Goal: Task Accomplishment & Management: Manage account settings

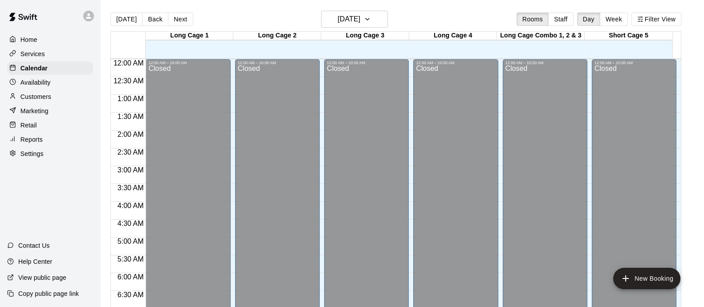
scroll to position [395, 0]
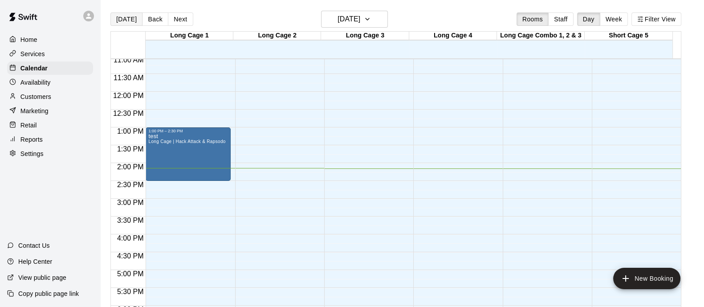
click at [120, 20] on button "[DATE]" at bounding box center [126, 18] width 32 height 13
click at [183, 140] on span "Long Cage | Hack Attack & Rapsodo" at bounding box center [186, 141] width 77 height 5
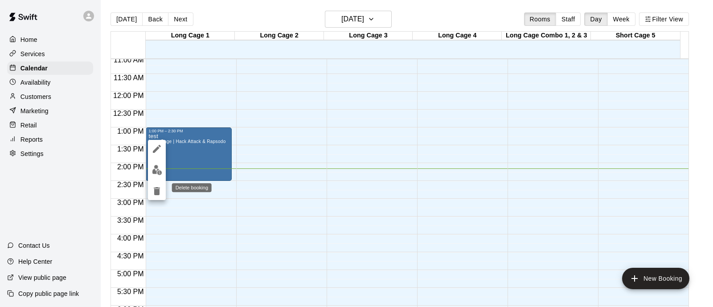
click at [159, 188] on icon "delete" at bounding box center [156, 191] width 11 height 11
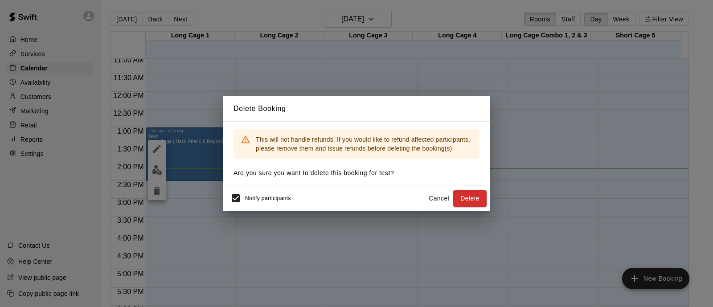
click at [468, 195] on button "Delete" at bounding box center [469, 198] width 33 height 16
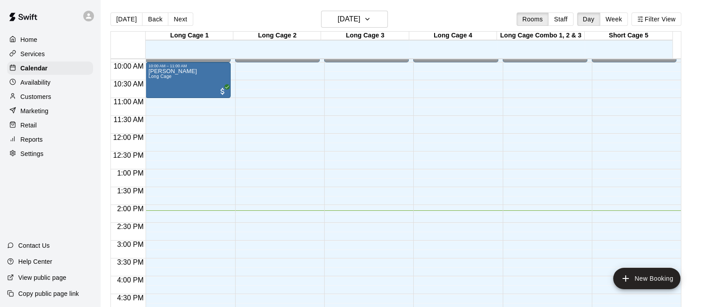
scroll to position [339, 0]
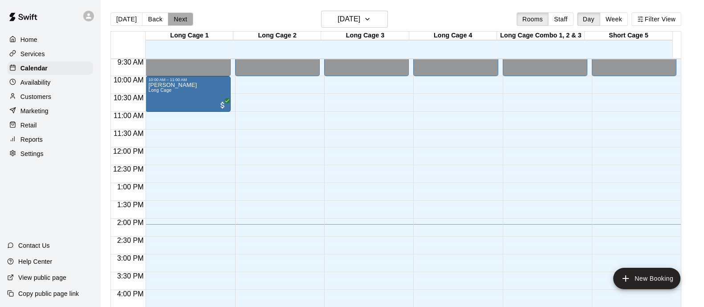
click at [179, 20] on button "Next" at bounding box center [180, 18] width 25 height 13
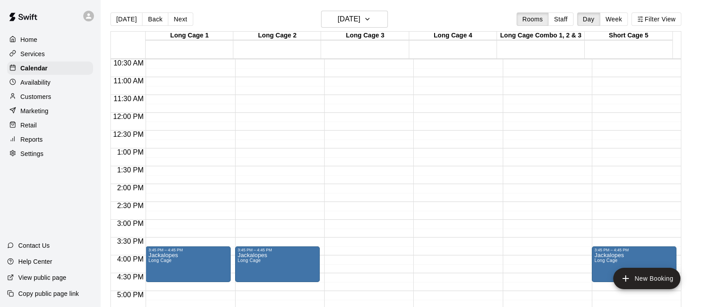
scroll to position [318, 0]
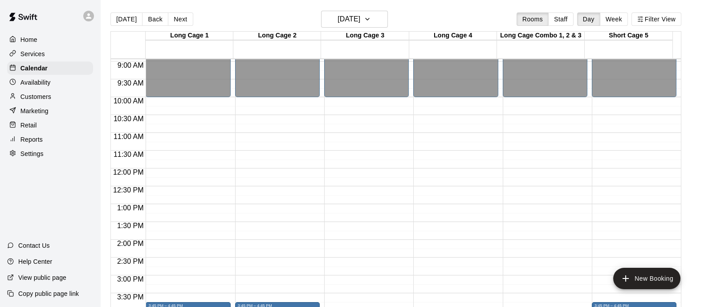
click at [180, 21] on button "Next" at bounding box center [180, 18] width 25 height 13
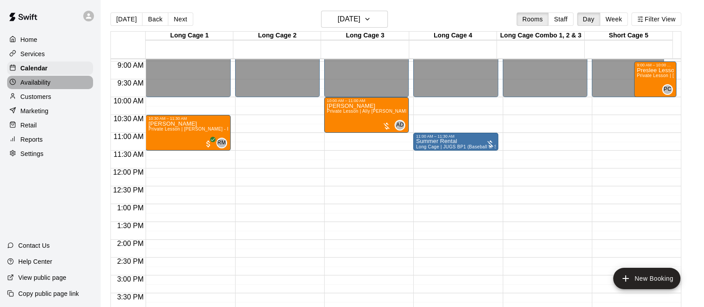
click at [55, 81] on div "Availability" at bounding box center [50, 82] width 86 height 13
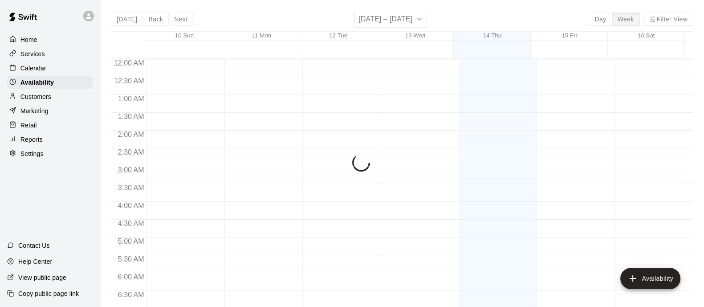
scroll to position [505, 0]
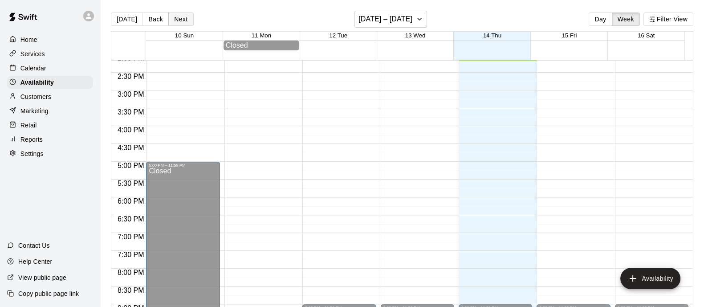
click at [177, 21] on button "Next" at bounding box center [180, 18] width 25 height 13
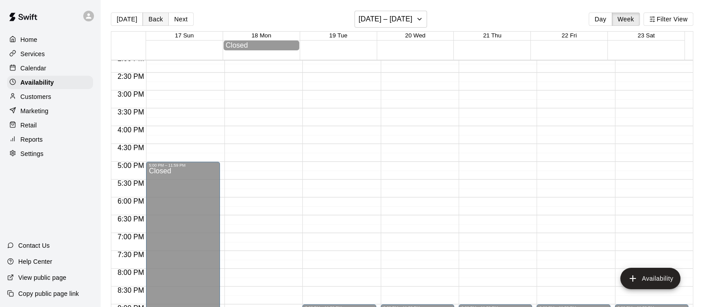
click at [151, 19] on button "Back" at bounding box center [156, 18] width 26 height 13
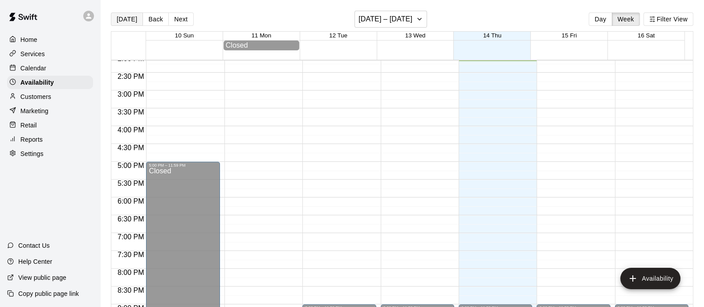
click at [121, 14] on button "[DATE]" at bounding box center [127, 18] width 32 height 13
click at [70, 62] on div "Home Services Calendar Availability Customers Marketing Retail Reports Settings" at bounding box center [50, 96] width 100 height 129
click at [71, 65] on div "Calendar" at bounding box center [50, 67] width 86 height 13
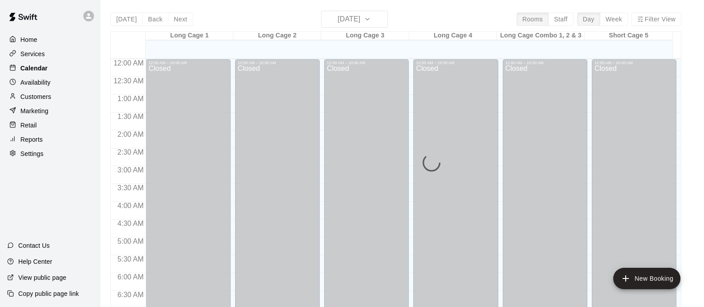
scroll to position [505, 0]
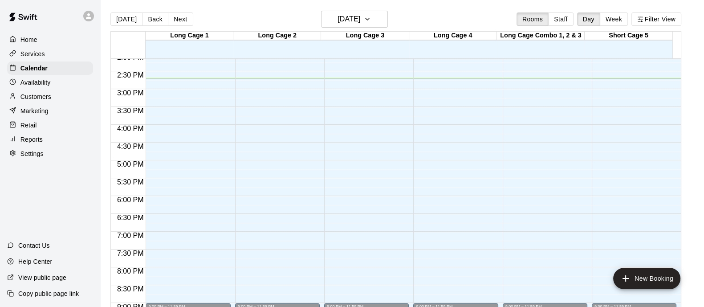
click at [38, 58] on p "Services" at bounding box center [32, 53] width 24 height 9
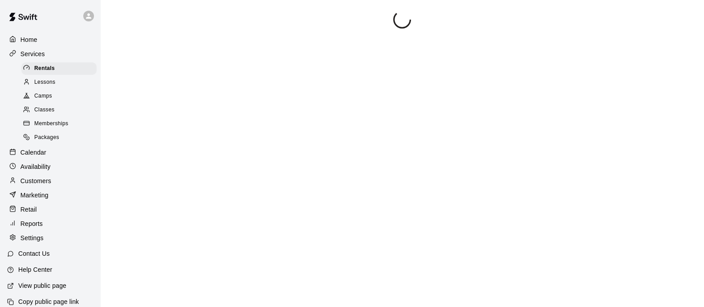
click at [47, 99] on span "Camps" at bounding box center [43, 96] width 18 height 9
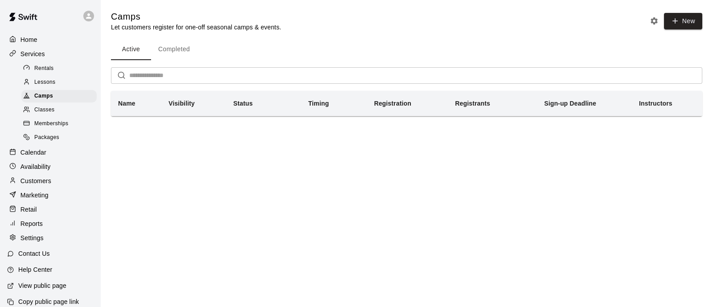
click at [59, 114] on div "Classes" at bounding box center [58, 110] width 75 height 12
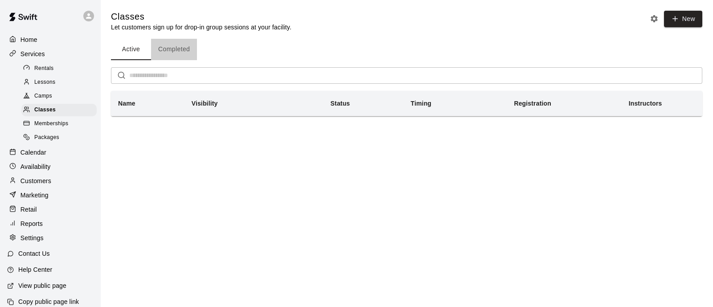
click at [168, 51] on button "Completed" at bounding box center [174, 49] width 46 height 21
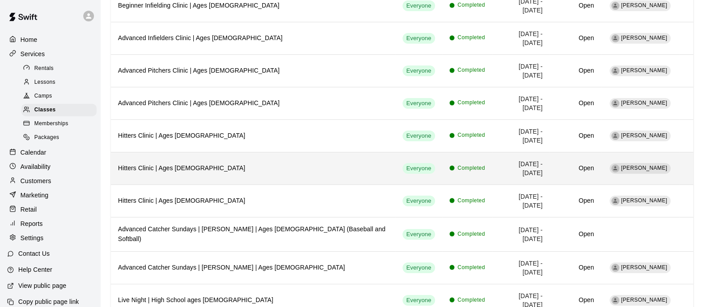
scroll to position [133, 0]
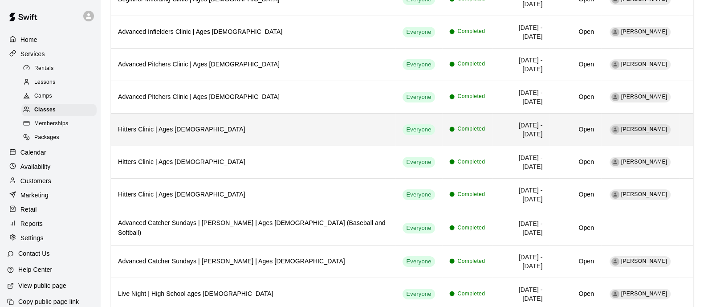
click at [321, 125] on h6 "Hitters Clinic | Ages [DEMOGRAPHIC_DATA]" at bounding box center [253, 130] width 270 height 10
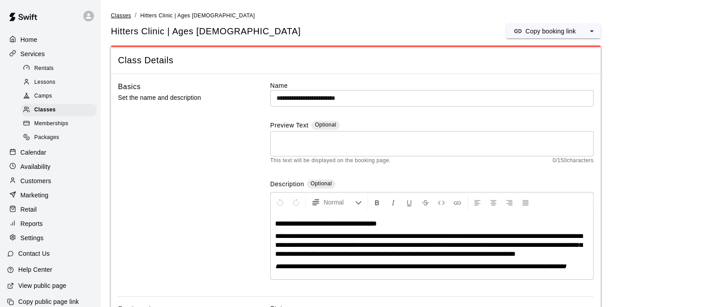
click at [121, 15] on span "Classes" at bounding box center [121, 15] width 20 height 6
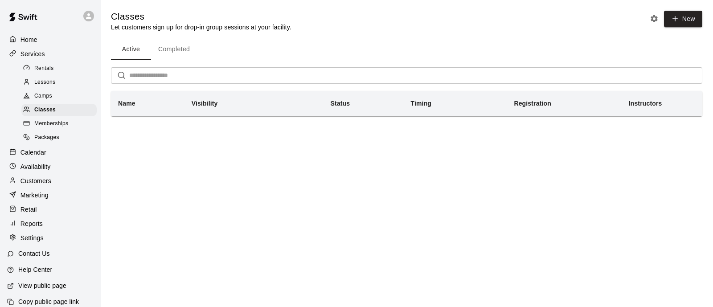
click at [183, 52] on button "Completed" at bounding box center [174, 49] width 46 height 21
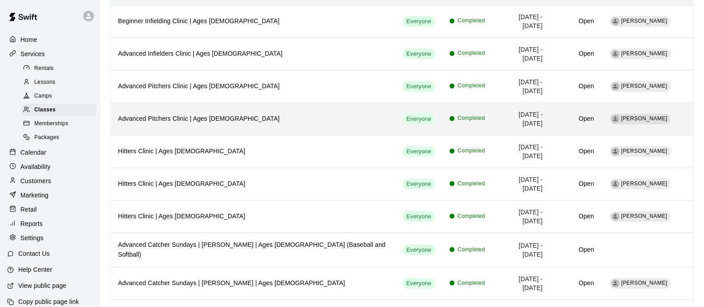
scroll to position [133, 0]
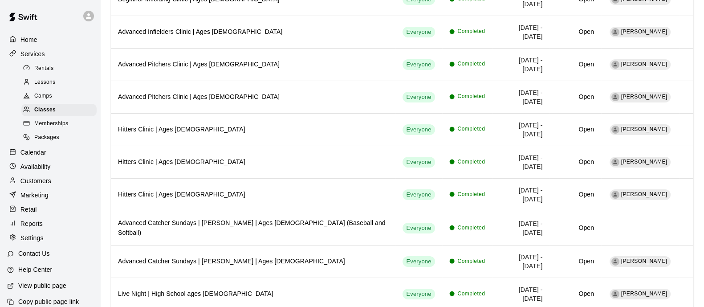
click at [89, 101] on link "Camps" at bounding box center [60, 97] width 79 height 14
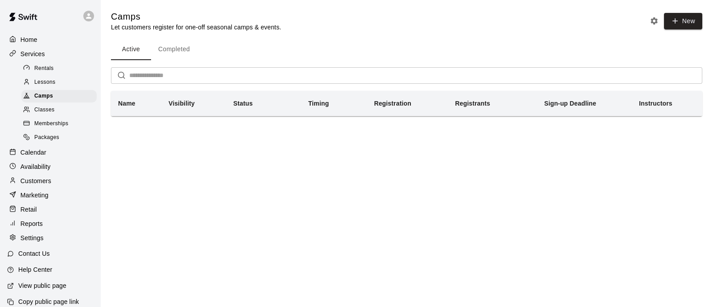
click at [179, 61] on div "Active Completed ​ Name Visibility Status Timing Registration Registrants Sign-…" at bounding box center [406, 77] width 591 height 77
click at [179, 49] on button "Completed" at bounding box center [174, 49] width 46 height 21
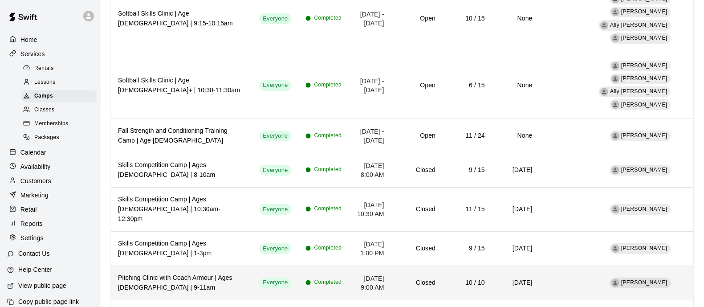
scroll to position [264, 0]
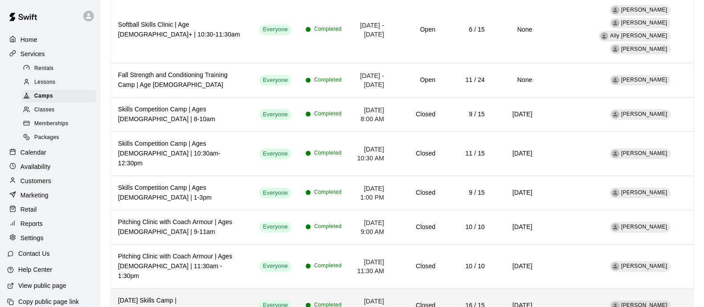
click at [349, 288] on td "[DATE] 9:00 AM" at bounding box center [370, 305] width 42 height 34
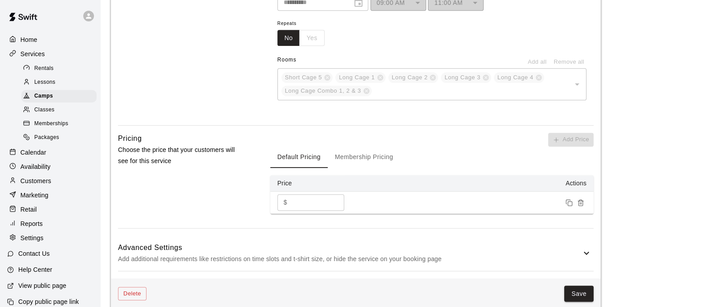
scroll to position [612, 0]
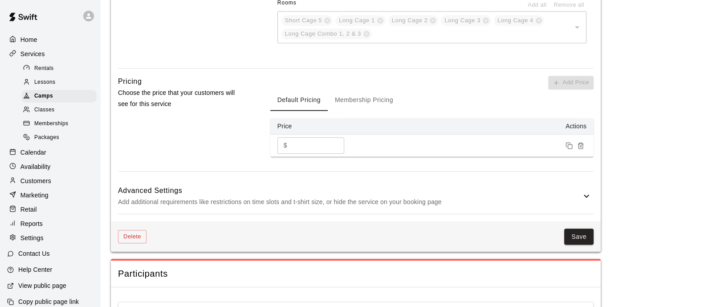
click at [252, 111] on div "Pricing Choose the price that your customers will see for this service Add Pric…" at bounding box center [356, 123] width 476 height 95
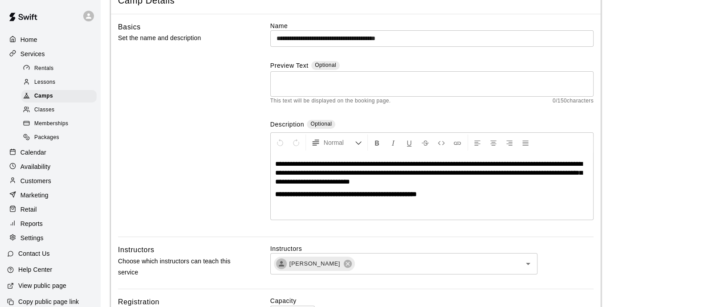
scroll to position [0, 0]
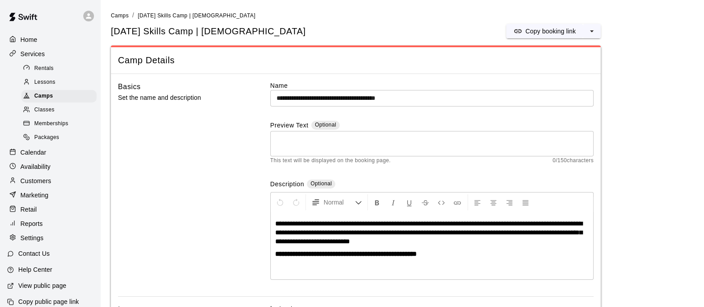
drag, startPoint x: 114, startPoint y: 10, endPoint x: 113, endPoint y: 21, distance: 11.1
click at [123, 14] on span "Camps" at bounding box center [120, 15] width 18 height 6
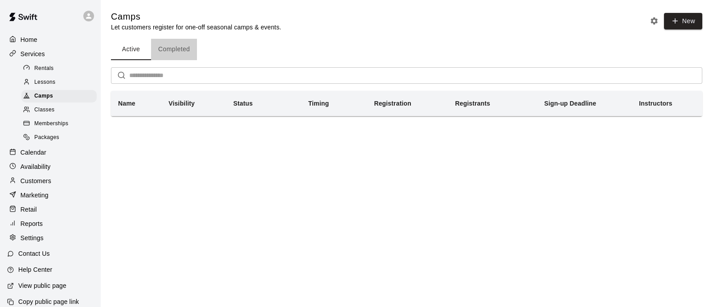
click at [183, 59] on button "Completed" at bounding box center [174, 49] width 46 height 21
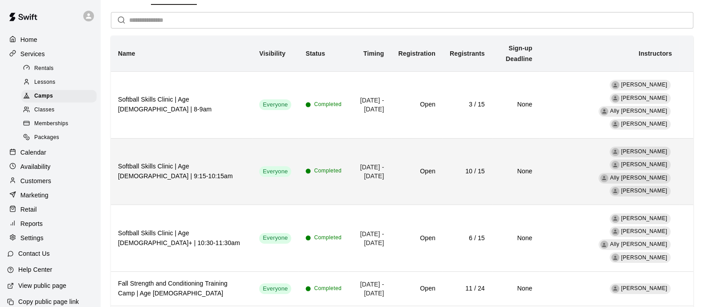
scroll to position [111, 0]
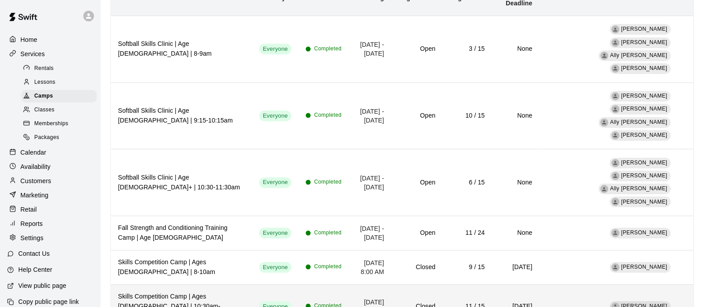
click at [212, 292] on h6 "Skills Competition Camp | Ages [DEMOGRAPHIC_DATA] | 10:30am-12:30pm" at bounding box center [181, 306] width 127 height 29
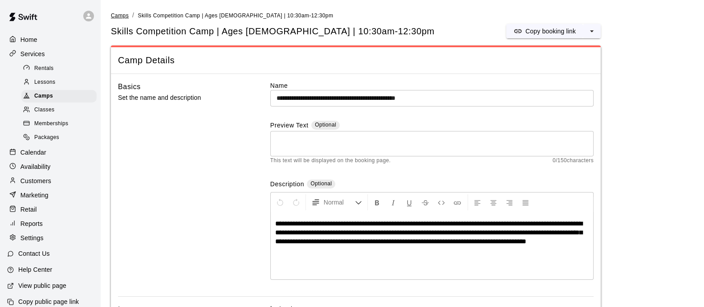
click at [116, 14] on span "Camps" at bounding box center [120, 15] width 18 height 6
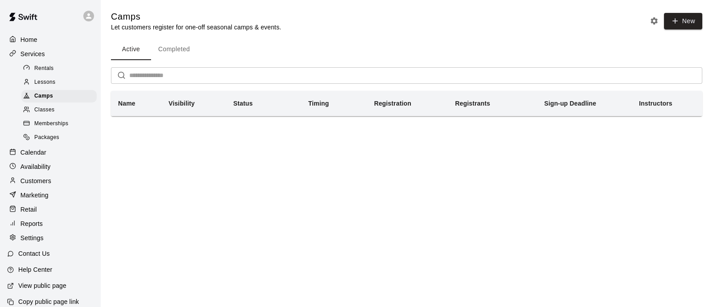
click at [181, 50] on button "Completed" at bounding box center [174, 49] width 46 height 21
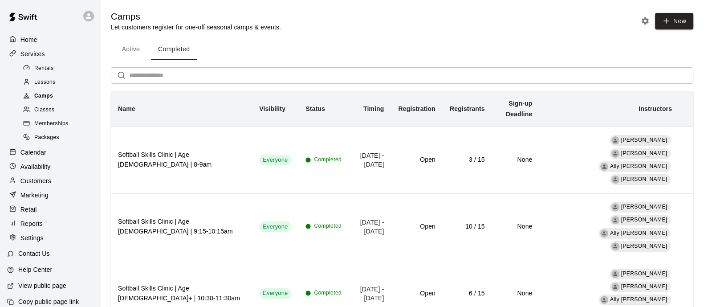
click at [46, 97] on span "Camps" at bounding box center [43, 96] width 19 height 9
drag, startPoint x: 112, startPoint y: 38, endPoint x: 122, endPoint y: 43, distance: 11.8
click at [133, 55] on button "Active" at bounding box center [131, 49] width 40 height 21
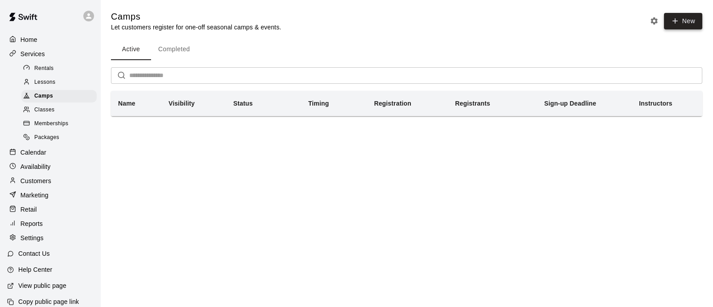
click at [681, 17] on button "New" at bounding box center [683, 21] width 38 height 16
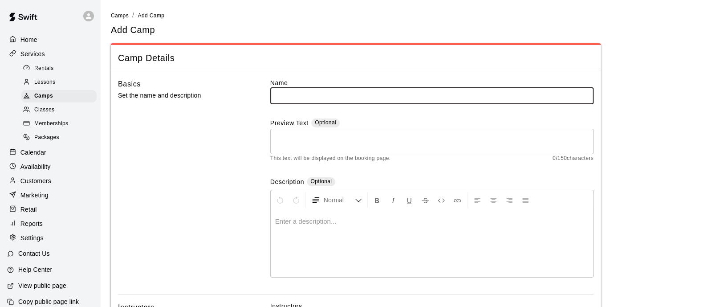
click at [316, 92] on input "text" at bounding box center [431, 95] width 323 height 16
type input "**********"
drag, startPoint x: 312, startPoint y: 216, endPoint x: 327, endPoint y: 229, distance: 20.2
click at [312, 217] on p at bounding box center [432, 221] width 314 height 9
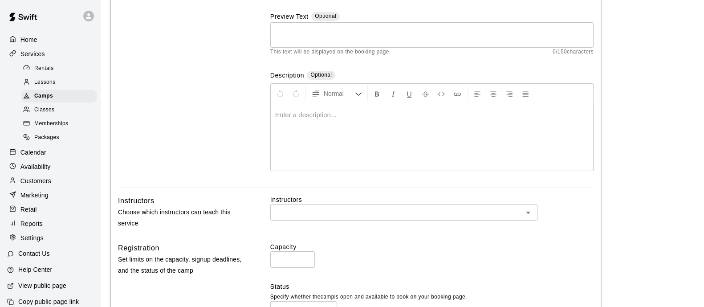
scroll to position [167, 0]
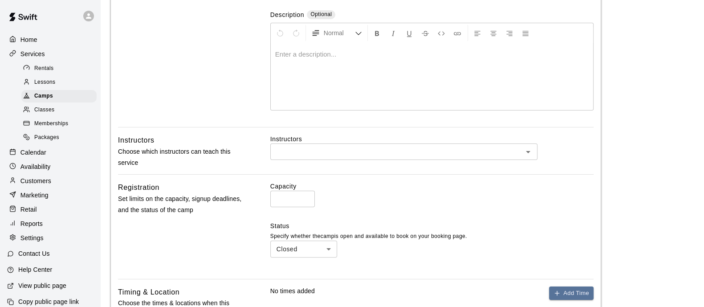
click at [298, 148] on input "text" at bounding box center [396, 151] width 247 height 11
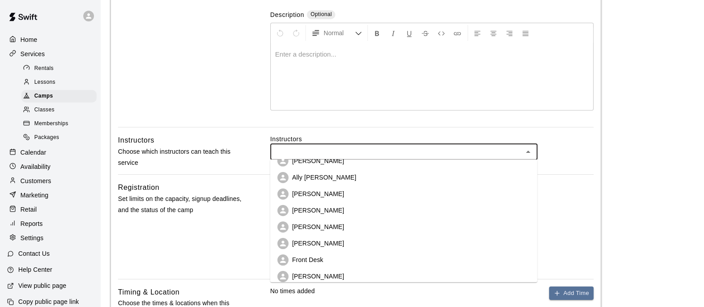
scroll to position [98, 0]
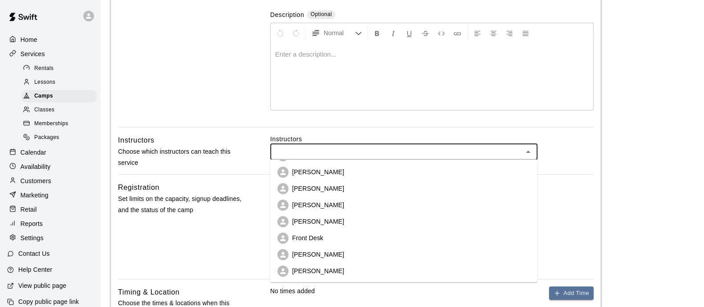
click at [339, 255] on li "[PERSON_NAME]" at bounding box center [403, 254] width 267 height 16
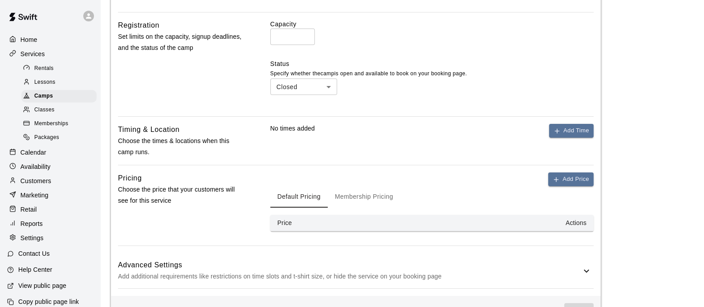
scroll to position [278, 0]
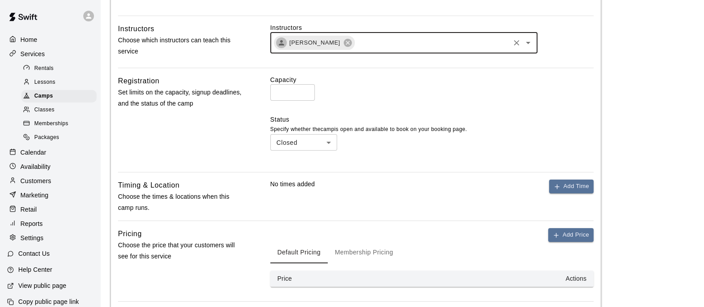
click at [276, 95] on input "*" at bounding box center [292, 92] width 45 height 16
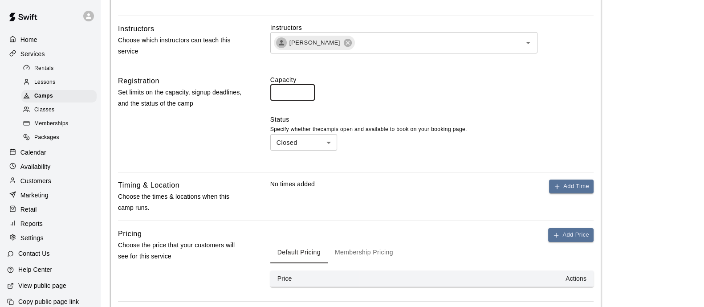
type input "**"
click at [551, 98] on div "Capacity ** ​" at bounding box center [431, 87] width 323 height 25
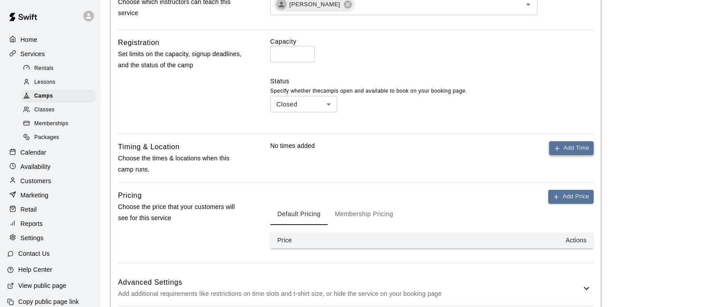
scroll to position [334, 0]
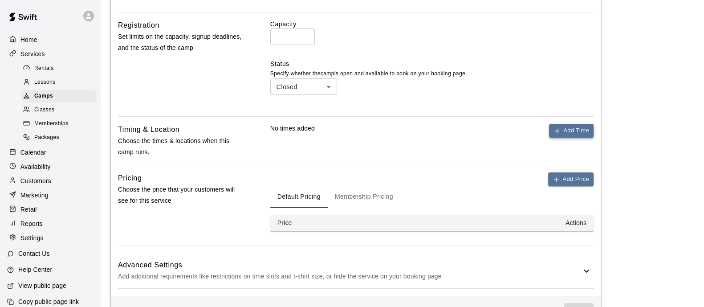
click at [582, 132] on button "Add Time" at bounding box center [571, 131] width 45 height 14
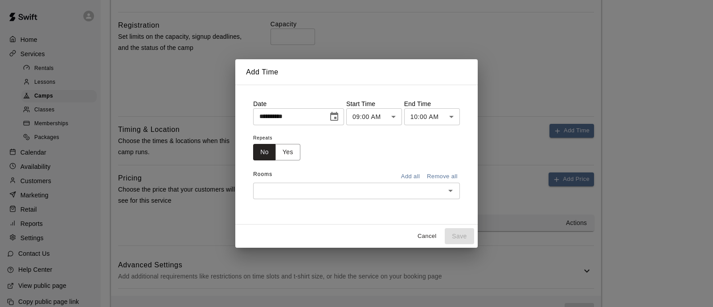
click at [339, 118] on icon "Choose date, selected date is Aug 14, 2025" at bounding box center [334, 116] width 11 height 11
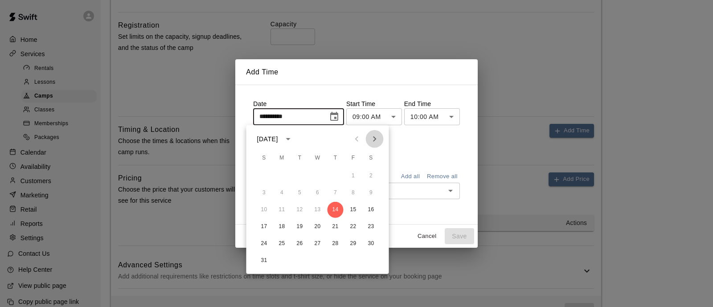
click at [379, 137] on icon "Next month" at bounding box center [374, 139] width 11 height 11
drag, startPoint x: 301, startPoint y: 174, endPoint x: 306, endPoint y: 174, distance: 4.9
click at [301, 175] on button "2" at bounding box center [300, 176] width 16 height 16
type input "**********"
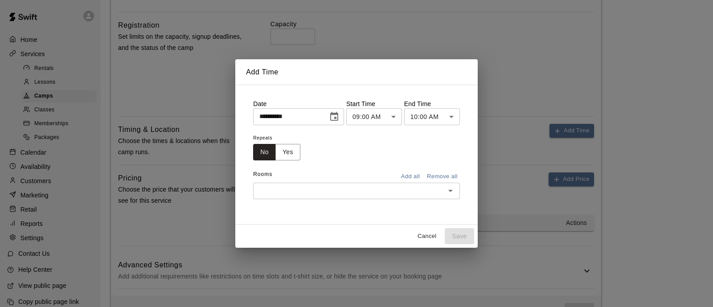
click at [457, 115] on body "**********" at bounding box center [356, 1] width 713 height 671
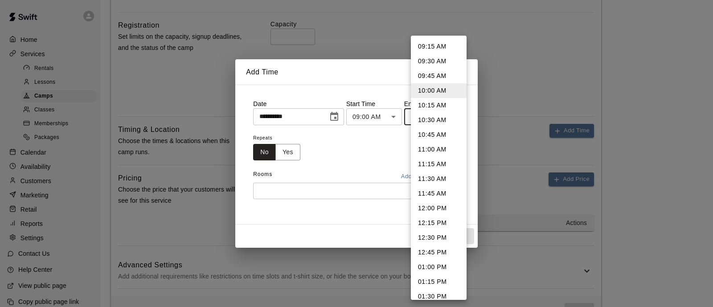
click at [442, 204] on li "12:00 PM" at bounding box center [439, 208] width 56 height 15
type input "********"
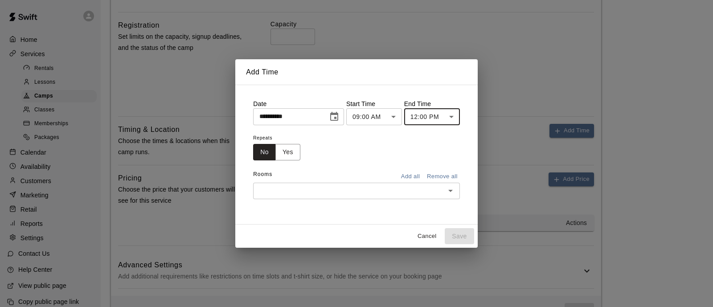
click at [416, 175] on button "Add all" at bounding box center [410, 177] width 29 height 14
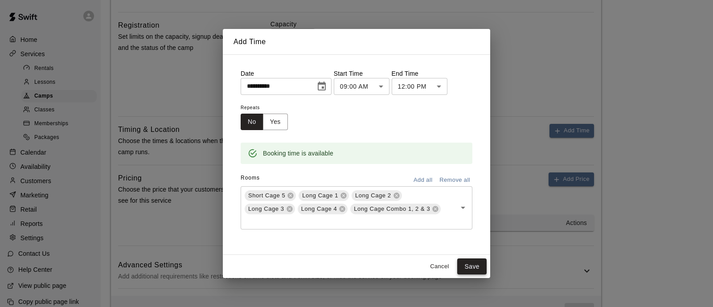
click at [474, 270] on button "Save" at bounding box center [471, 266] width 29 height 16
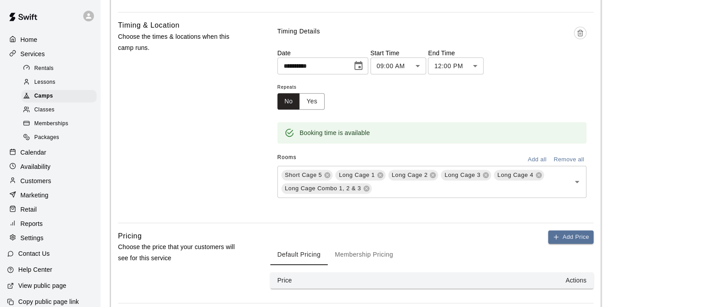
scroll to position [501, 0]
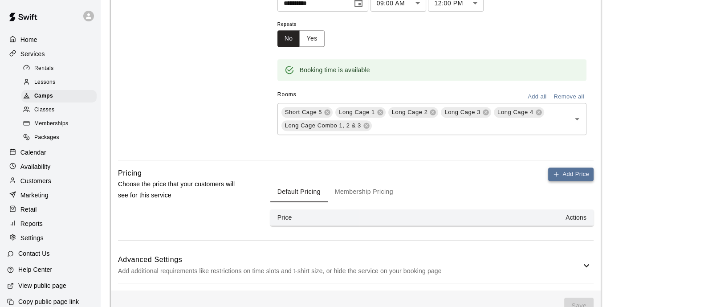
drag, startPoint x: 571, startPoint y: 181, endPoint x: 569, endPoint y: 175, distance: 6.6
click at [570, 181] on div "Default Pricing Membership Pricing" at bounding box center [431, 191] width 323 height 21
click at [569, 175] on button "Add Price" at bounding box center [570, 174] width 45 height 14
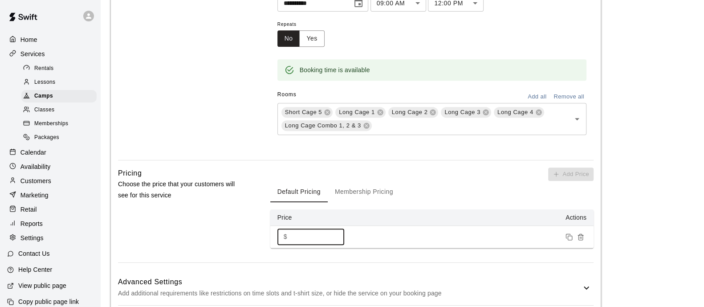
click at [320, 234] on input "*" at bounding box center [317, 236] width 53 height 16
type input "**"
click at [387, 247] on div "Add Price Default Pricing Membership Pricing Price Actions $ ** ​" at bounding box center [431, 214] width 323 height 95
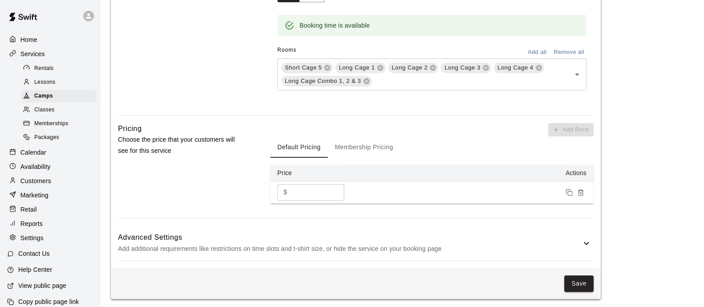
scroll to position [546, 0]
click at [313, 190] on input "**" at bounding box center [317, 191] width 53 height 16
click at [353, 151] on button "Membership Pricing" at bounding box center [364, 146] width 73 height 21
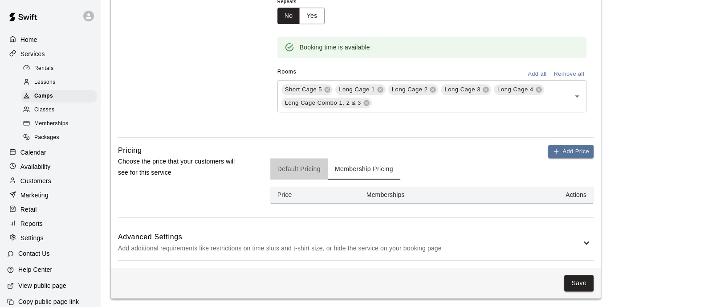
click at [296, 164] on button "Default Pricing" at bounding box center [298, 168] width 57 height 21
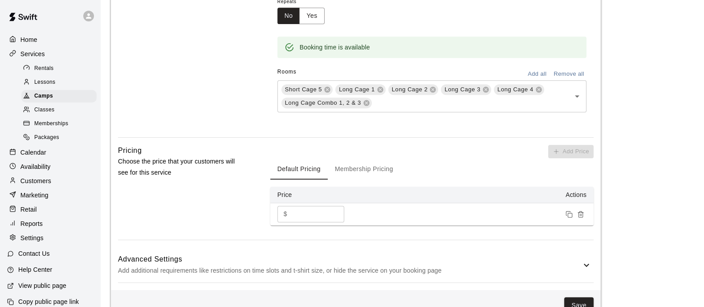
click at [573, 150] on div "Add Price Default Pricing Membership Pricing Price Actions $ ** ​" at bounding box center [431, 185] width 323 height 81
click at [469, 235] on div "Add Price Default Pricing Membership Pricing Price Actions $ ** ​" at bounding box center [431, 192] width 323 height 95
click at [312, 248] on div "Advanced Settings Add additional requirements like restrictions on time slots a…" at bounding box center [356, 264] width 476 height 35
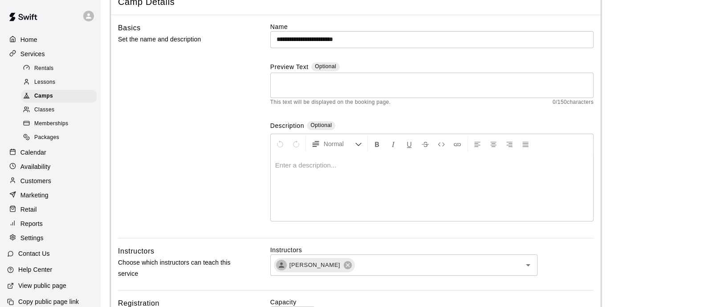
scroll to position [0, 0]
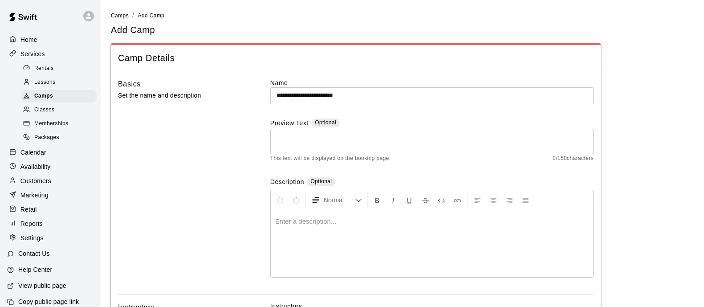
click at [343, 223] on p at bounding box center [432, 221] width 314 height 9
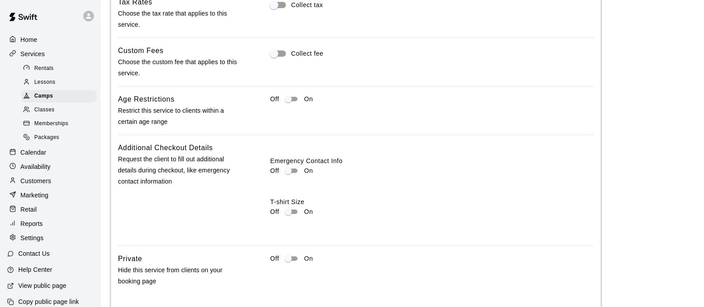
scroll to position [835, 0]
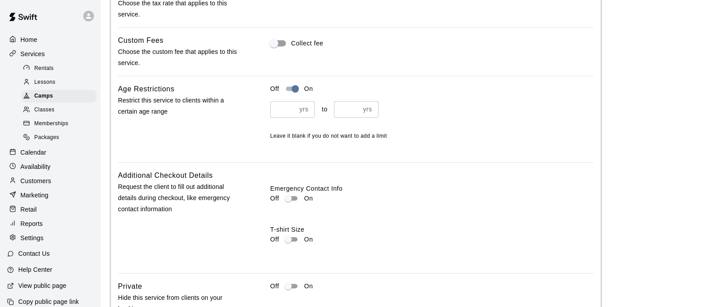
click at [283, 106] on input "number" at bounding box center [283, 109] width 26 height 16
type input "*"
type input "**"
drag, startPoint x: 306, startPoint y: 190, endPoint x: 302, endPoint y: 196, distance: 7.8
click at [306, 190] on label "Emergency Contact Info" at bounding box center [431, 188] width 323 height 9
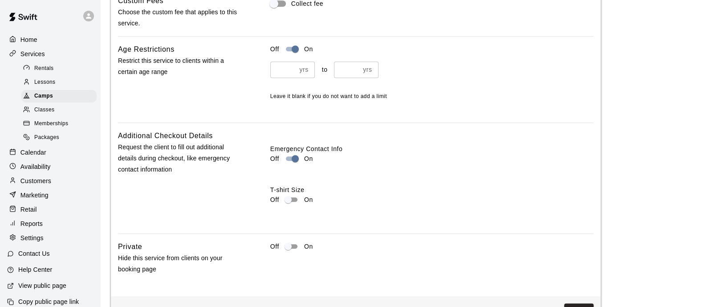
scroll to position [903, 0]
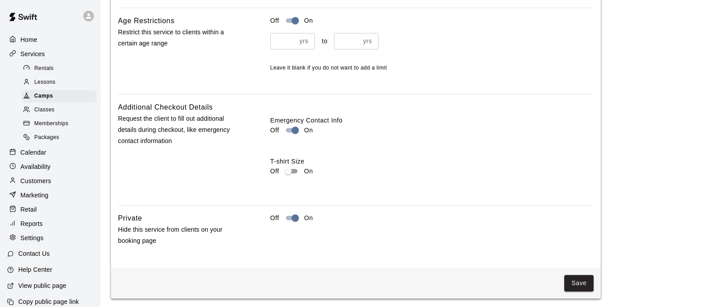
click at [583, 278] on button "Save" at bounding box center [578, 283] width 29 height 16
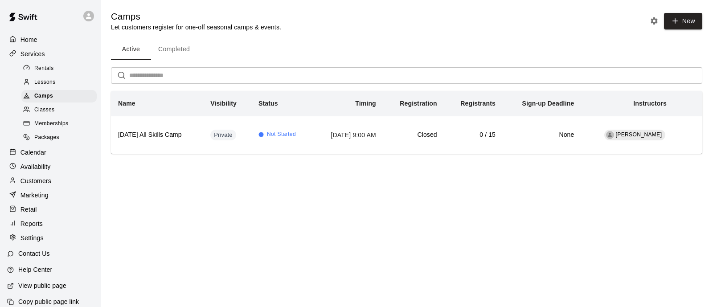
click at [51, 87] on span "Lessons" at bounding box center [44, 82] width 21 height 9
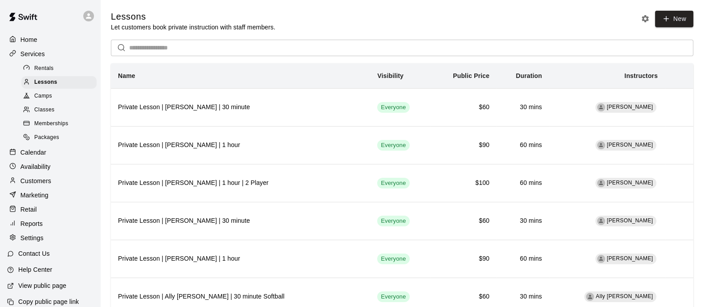
click at [49, 63] on link "Rentals" at bounding box center [60, 68] width 79 height 14
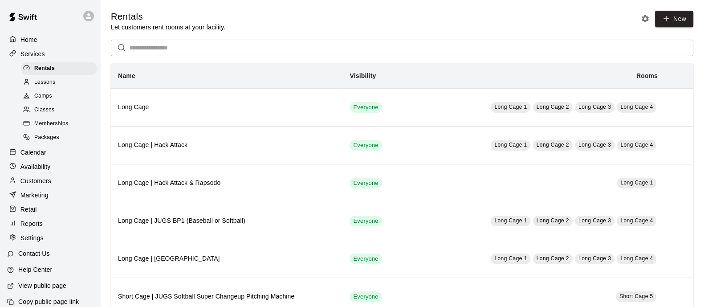
click at [37, 56] on p "Services" at bounding box center [32, 53] width 24 height 9
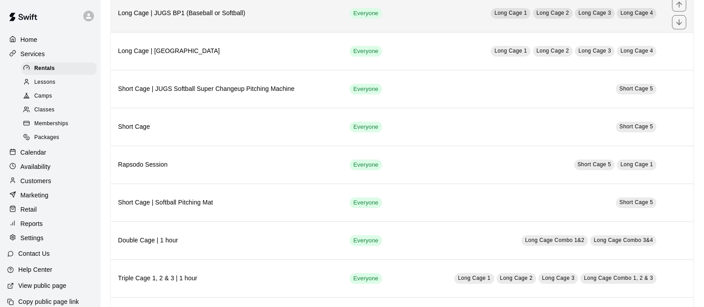
scroll to position [222, 0]
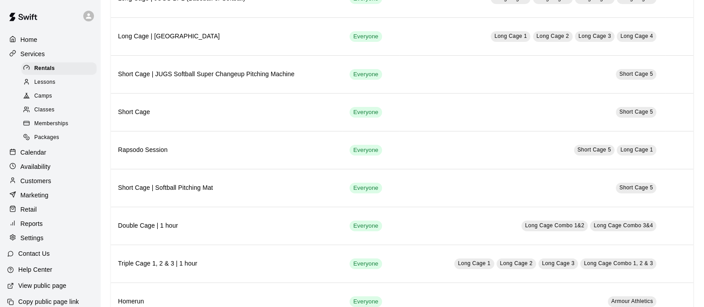
click at [30, 216] on div "Retail" at bounding box center [50, 209] width 86 height 13
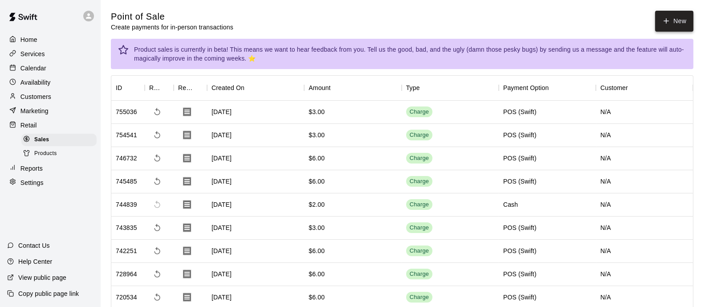
click at [668, 19] on icon "button" at bounding box center [666, 21] width 8 height 8
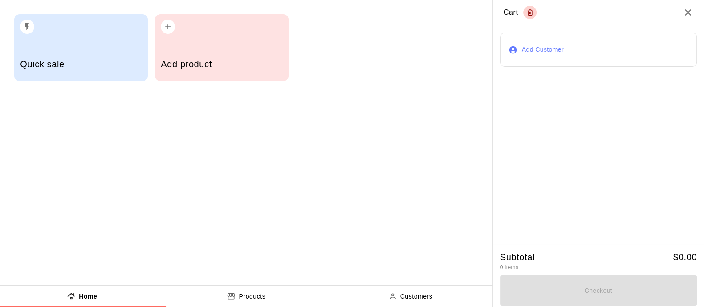
click at [241, 37] on div "Add product" at bounding box center [222, 47] width 134 height 67
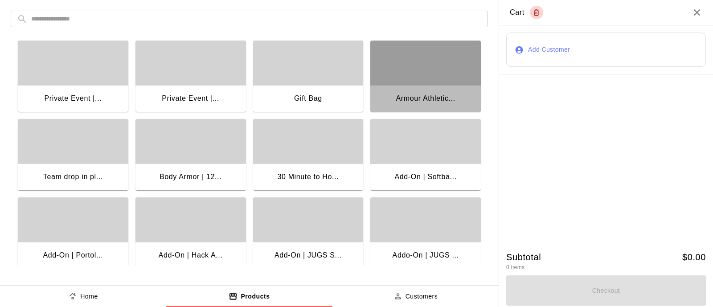
click at [414, 65] on div "button" at bounding box center [425, 63] width 110 height 45
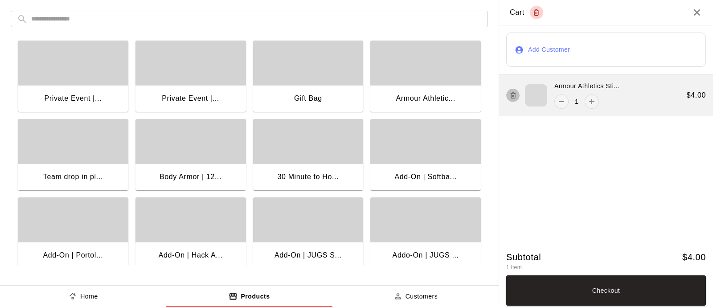
click at [512, 93] on icon "button" at bounding box center [513, 93] width 2 height 1
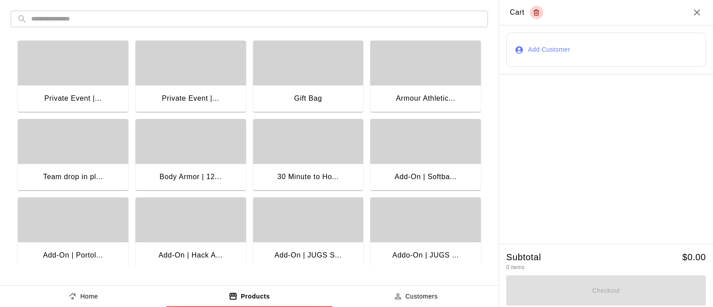
click at [698, 7] on h2 "Cart" at bounding box center [606, 12] width 214 height 25
click at [696, 6] on h2 "Cart" at bounding box center [606, 12] width 214 height 25
click at [696, 10] on icon "Close" at bounding box center [696, 12] width 11 height 11
click at [697, 12] on icon "Close" at bounding box center [696, 12] width 6 height 6
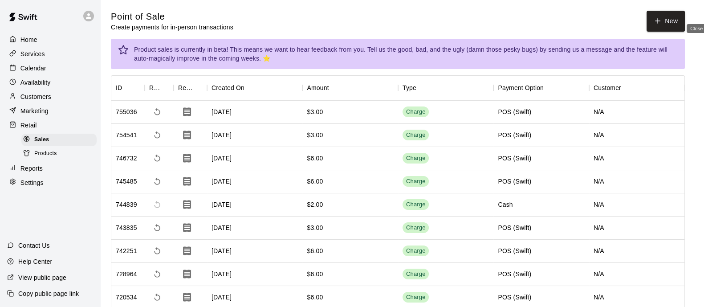
click at [53, 155] on span "Products" at bounding box center [45, 153] width 23 height 9
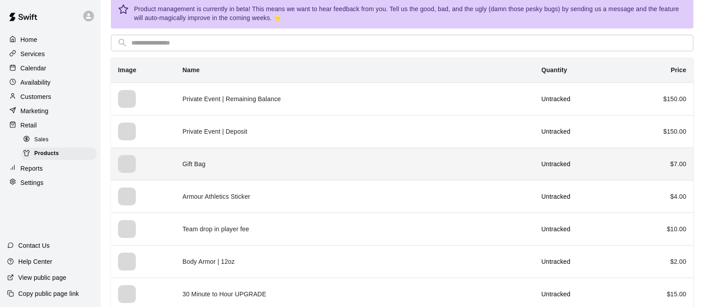
scroll to position [55, 0]
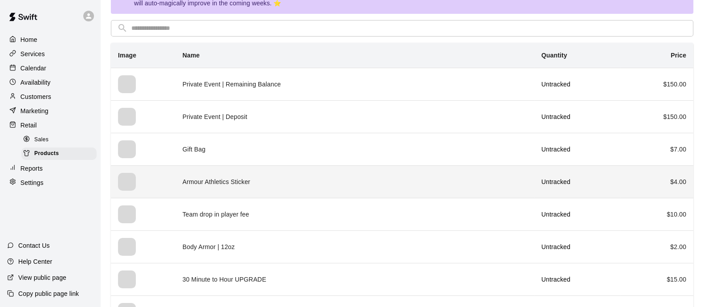
click at [244, 176] on td "Armour Athletics Sticker" at bounding box center [354, 181] width 359 height 33
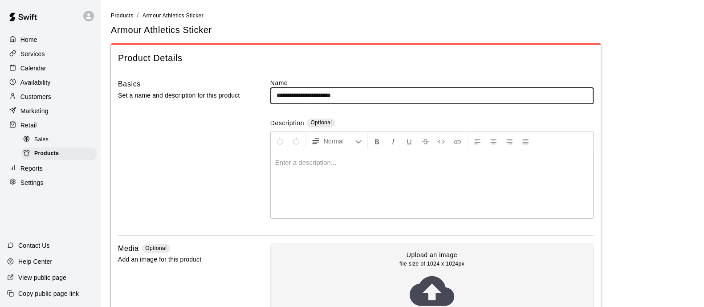
click at [198, 143] on div "Basics Set a name and description for this product" at bounding box center [180, 156] width 124 height 157
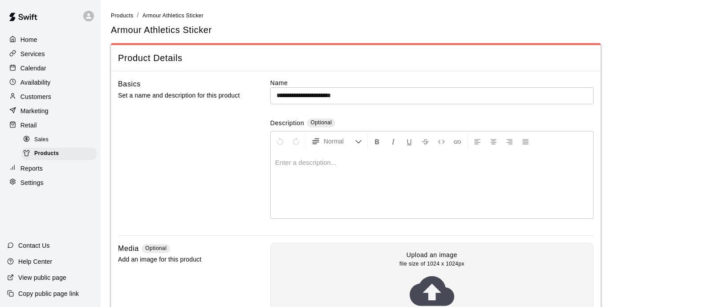
scroll to position [111, 0]
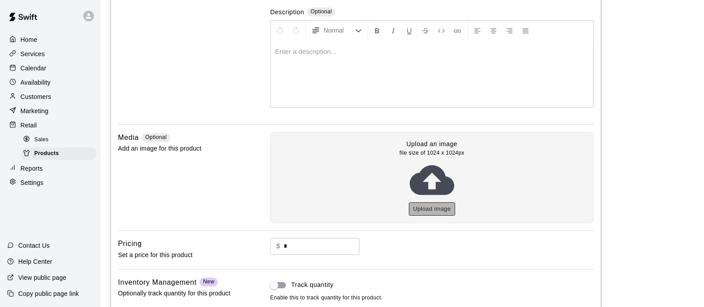
click at [434, 207] on button "Upload image" at bounding box center [432, 209] width 47 height 14
click at [417, 183] on icon at bounding box center [432, 180] width 45 height 30
click at [428, 206] on button "Upload image" at bounding box center [432, 209] width 47 height 14
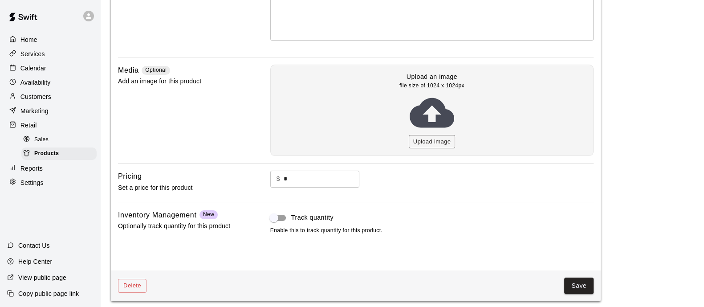
scroll to position [181, 0]
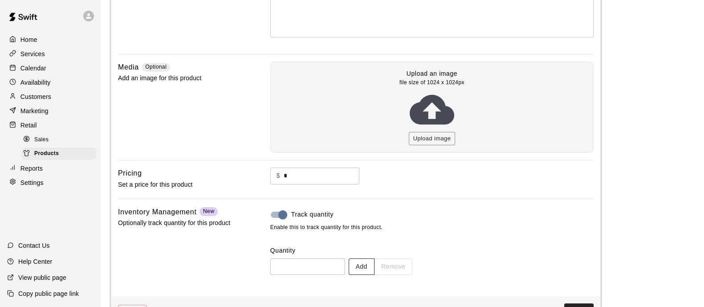
click at [375, 263] on button "Add" at bounding box center [362, 266] width 26 height 16
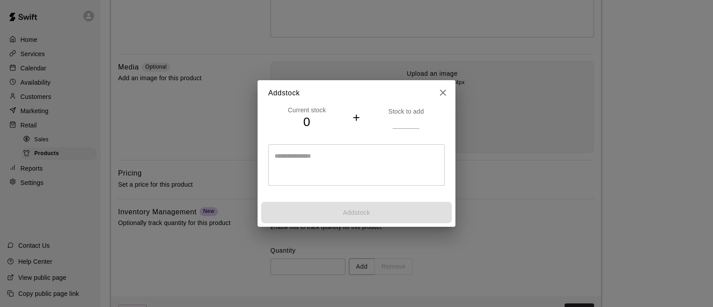
click at [444, 91] on icon "close" at bounding box center [443, 93] width 6 height 6
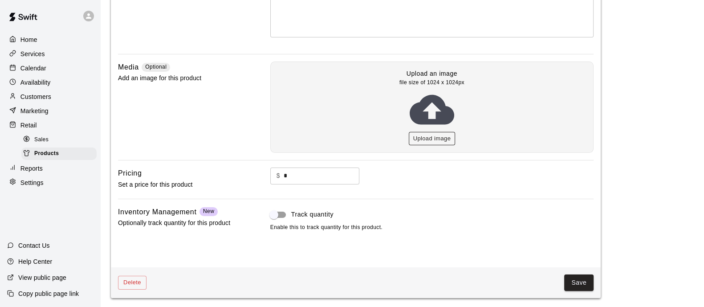
click at [448, 134] on button "Upload image" at bounding box center [432, 139] width 47 height 14
click at [425, 138] on button "Upload image" at bounding box center [432, 139] width 47 height 14
click at [438, 136] on button "Upload image" at bounding box center [432, 139] width 47 height 14
click at [440, 132] on button "Upload image" at bounding box center [432, 139] width 47 height 14
click at [586, 280] on button "Save" at bounding box center [578, 282] width 29 height 16
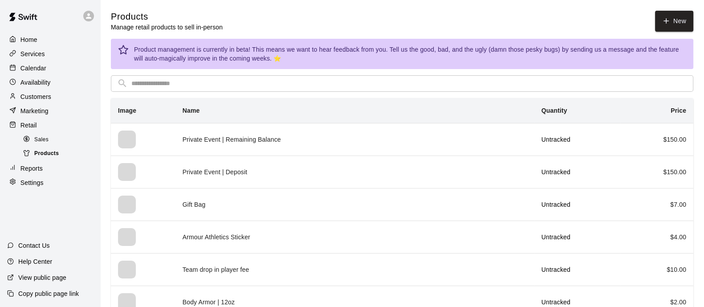
click at [49, 157] on span "Products" at bounding box center [46, 153] width 24 height 9
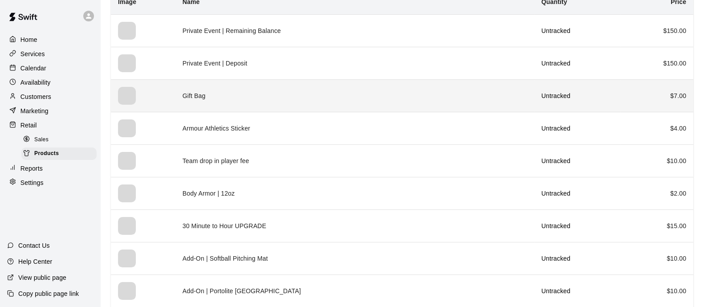
scroll to position [111, 0]
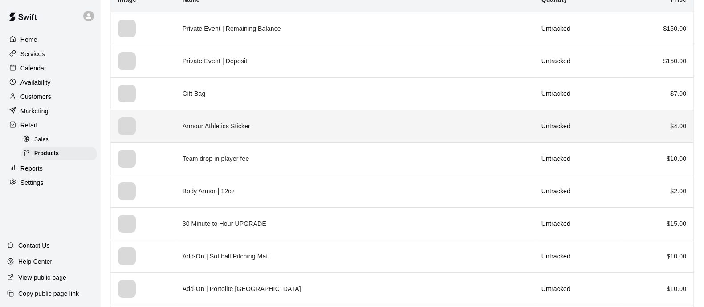
click at [299, 118] on td "Armour Athletics Sticker" at bounding box center [354, 126] width 359 height 33
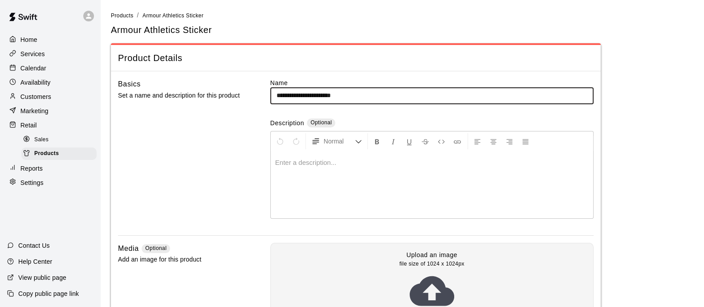
click at [361, 94] on input "**********" at bounding box center [431, 95] width 323 height 16
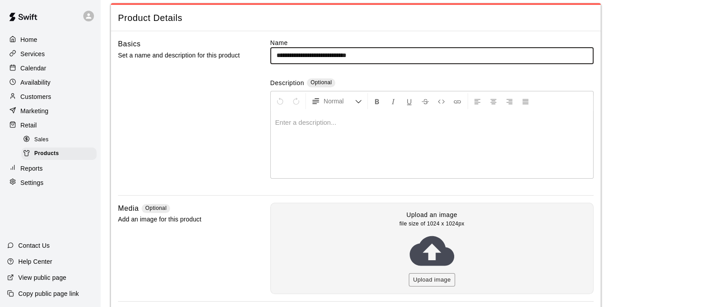
scroll to position [111, 0]
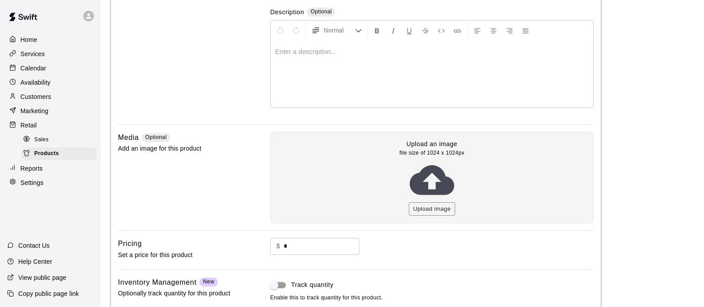
click at [427, 185] on icon at bounding box center [432, 180] width 45 height 30
click at [433, 202] on button "Upload image" at bounding box center [432, 209] width 47 height 14
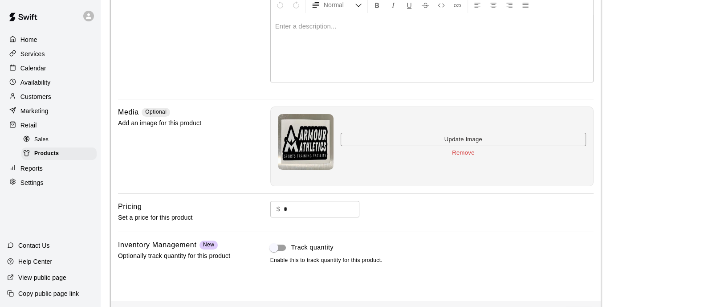
scroll to position [170, 0]
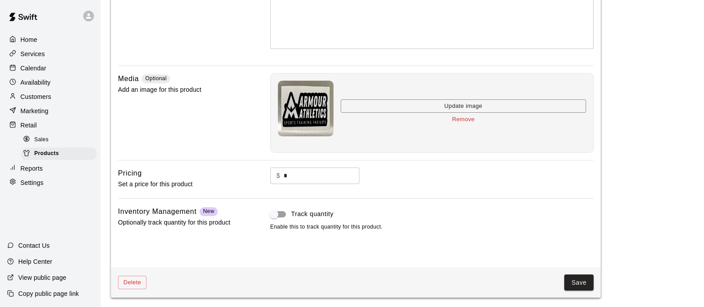
click at [293, 209] on span "Track quantity" at bounding box center [312, 213] width 42 height 9
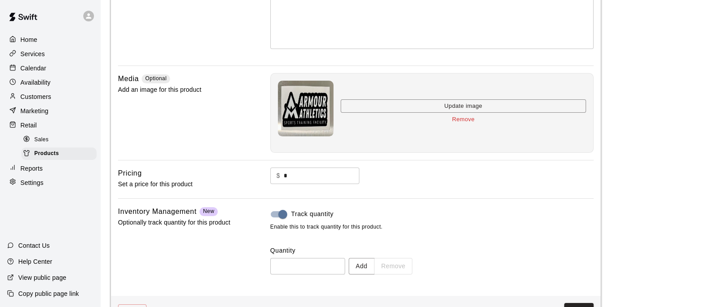
type input "**********"
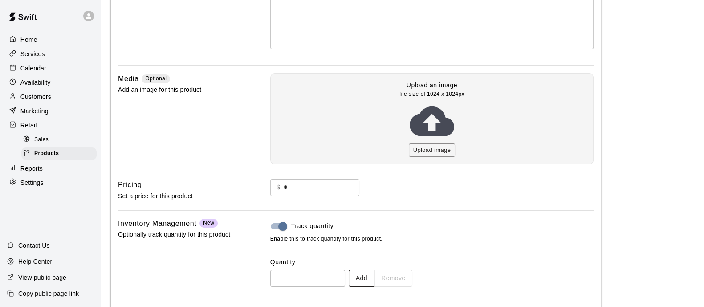
click at [390, 273] on div "Add Remove" at bounding box center [381, 278] width 64 height 16
click at [375, 274] on button "Add" at bounding box center [362, 278] width 26 height 16
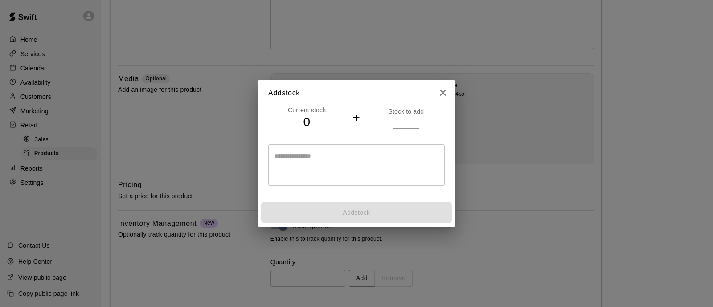
click at [312, 123] on h4 "0" at bounding box center [306, 122] width 77 height 16
click at [310, 163] on textarea at bounding box center [356, 164] width 164 height 27
drag, startPoint x: 399, startPoint y: 114, endPoint x: 399, endPoint y: 120, distance: 5.3
click at [399, 117] on div "Stock to add" at bounding box center [405, 118] width 77 height 22
click at [399, 123] on input "number" at bounding box center [405, 122] width 27 height 13
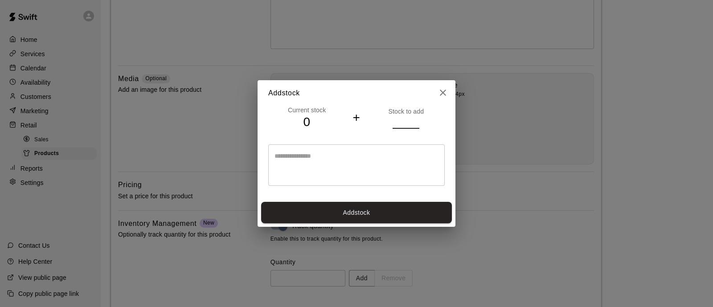
type input "**"
click at [400, 147] on div "* ​" at bounding box center [356, 164] width 176 height 41
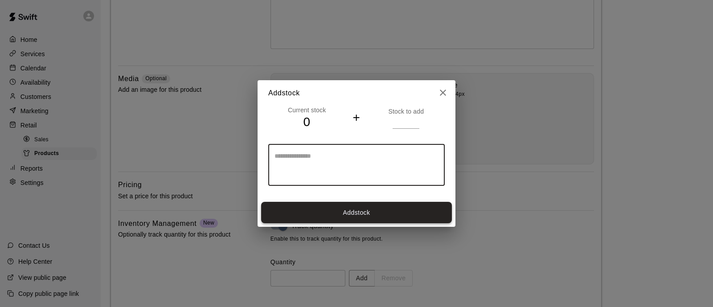
click at [359, 210] on button "Add stock" at bounding box center [356, 213] width 191 height 22
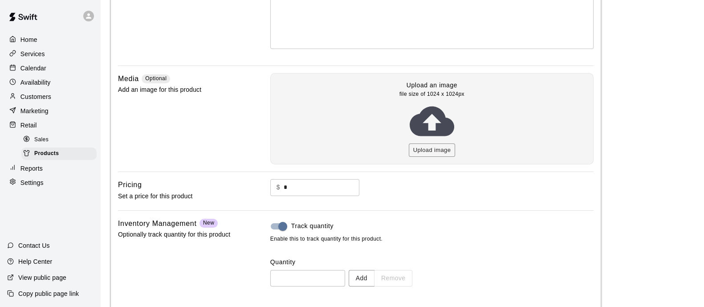
type input "**"
click at [634, 203] on main "**********" at bounding box center [402, 89] width 583 height 497
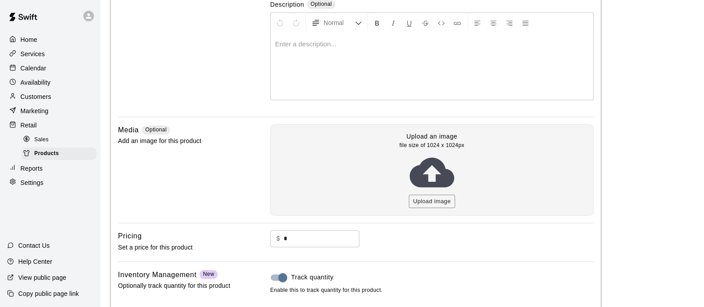
scroll to position [167, 0]
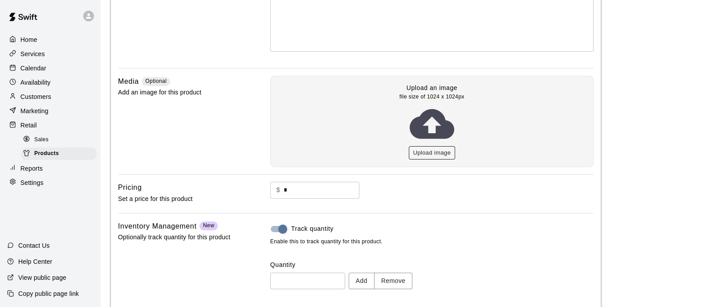
click at [439, 150] on button "Upload image" at bounding box center [432, 153] width 47 height 14
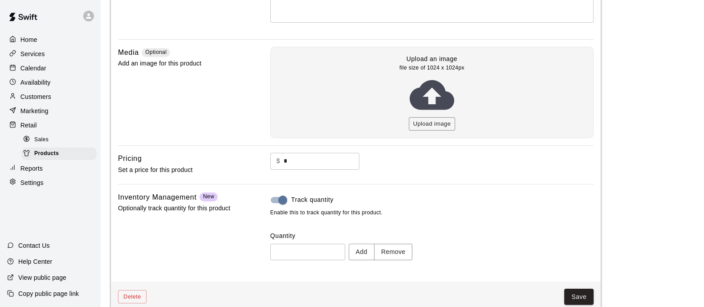
scroll to position [210, 0]
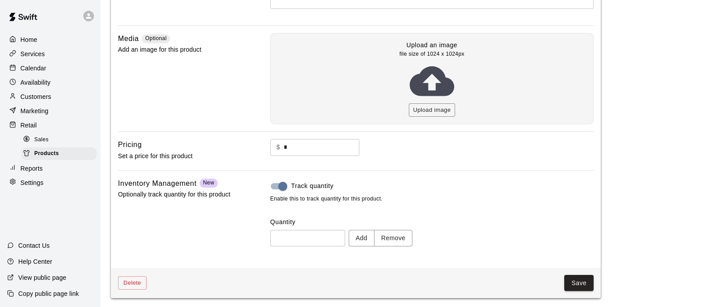
click at [577, 287] on button "Save" at bounding box center [578, 283] width 29 height 16
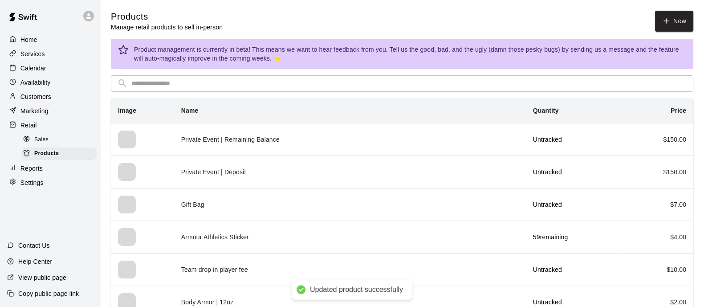
click at [59, 141] on div "Sales" at bounding box center [58, 140] width 75 height 12
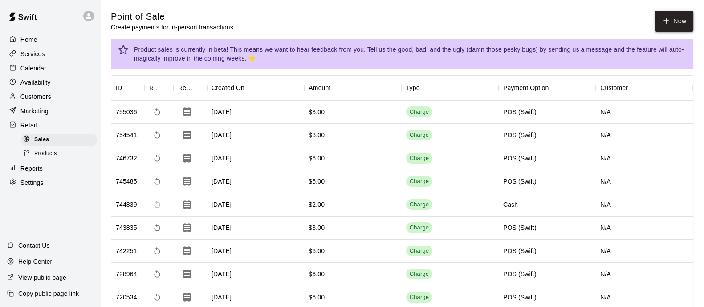
click at [683, 18] on button "New" at bounding box center [674, 21] width 38 height 21
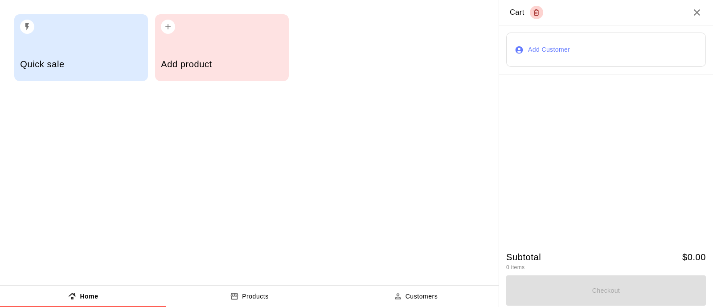
click at [203, 65] on h5 "Add product" at bounding box center [222, 64] width 122 height 12
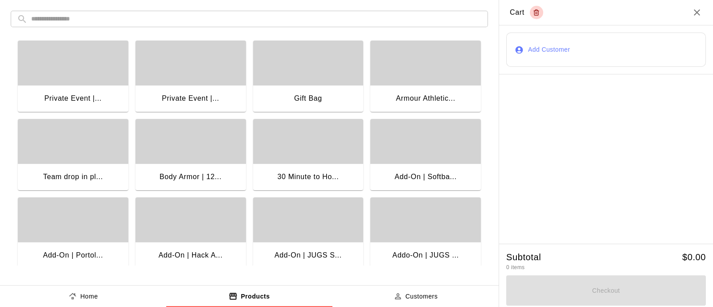
click at [436, 90] on div "Armour Athletic..." at bounding box center [425, 99] width 110 height 29
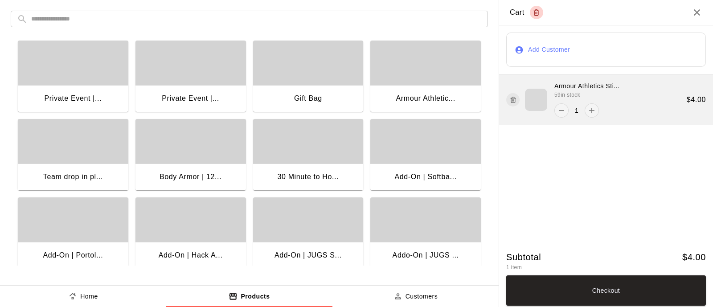
click at [511, 98] on icon "button" at bounding box center [512, 98] width 5 height 0
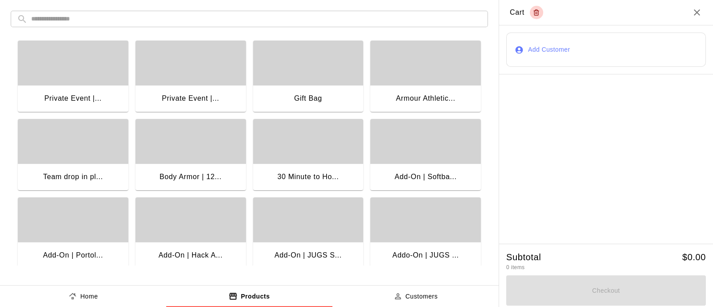
click at [699, 9] on icon "Close" at bounding box center [696, 12] width 11 height 11
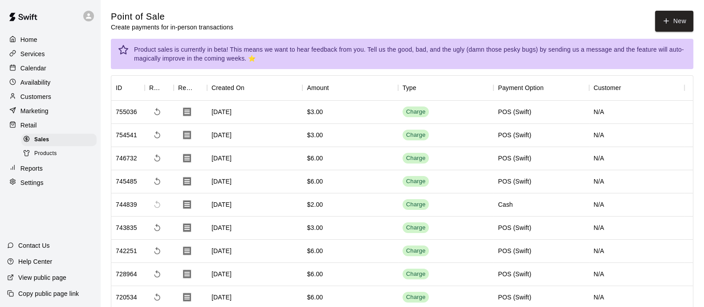
click at [59, 155] on div "Products" at bounding box center [58, 153] width 75 height 12
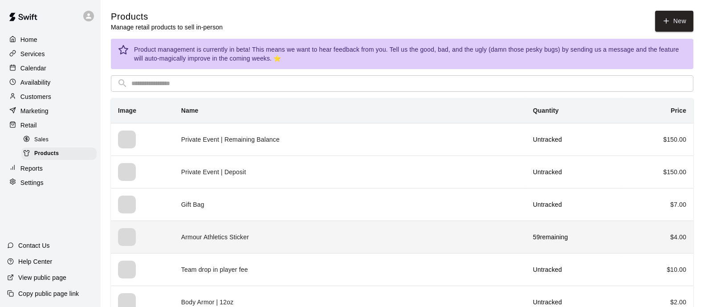
click at [386, 226] on td "Armour Athletics Sticker" at bounding box center [350, 236] width 352 height 33
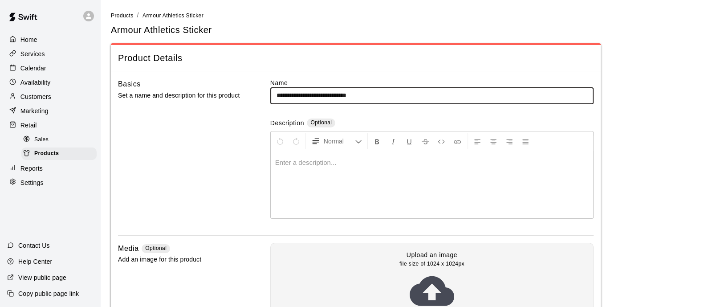
type input "**********"
click at [635, 94] on main "**********" at bounding box center [402, 259] width 583 height 497
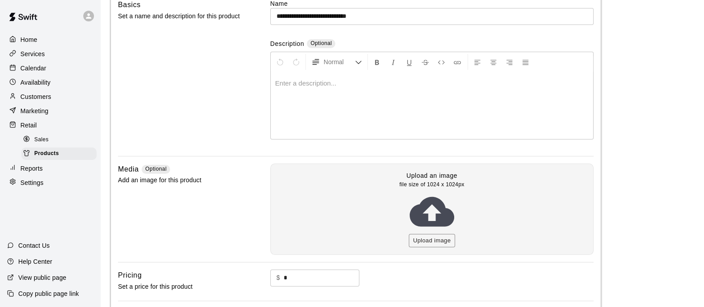
scroll to position [111, 0]
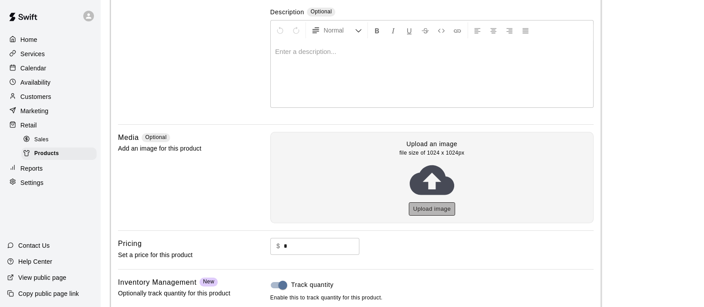
click at [439, 209] on button "Upload image" at bounding box center [432, 209] width 47 height 14
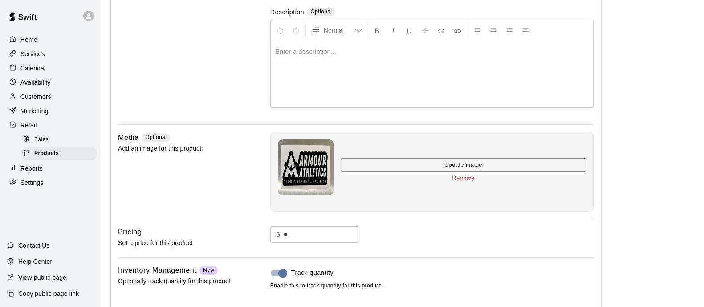
click at [612, 157] on main "**********" at bounding box center [402, 142] width 583 height 485
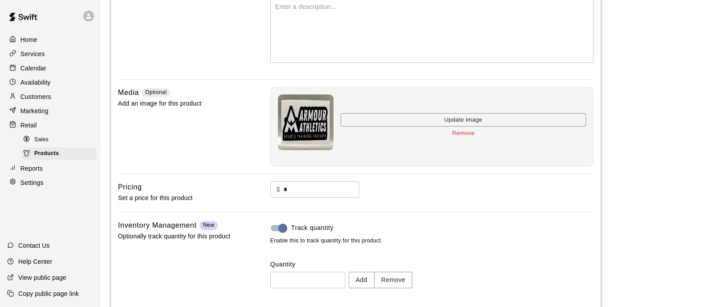
scroll to position [198, 0]
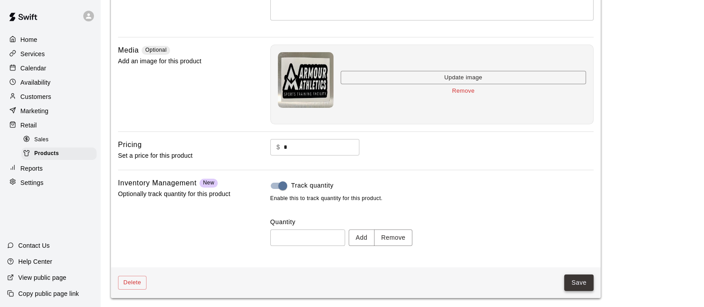
click at [579, 283] on button "Save" at bounding box center [578, 282] width 29 height 16
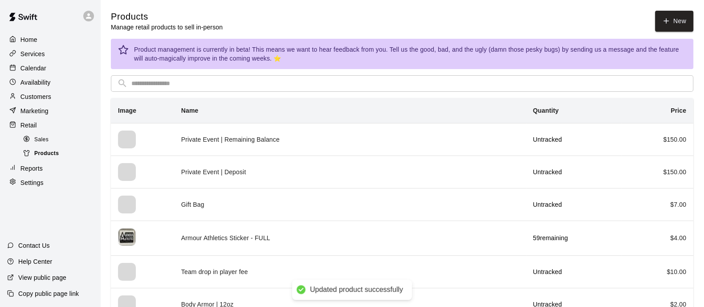
click at [34, 155] on div "Products" at bounding box center [58, 153] width 75 height 12
click at [41, 143] on span "Sales" at bounding box center [41, 139] width 14 height 9
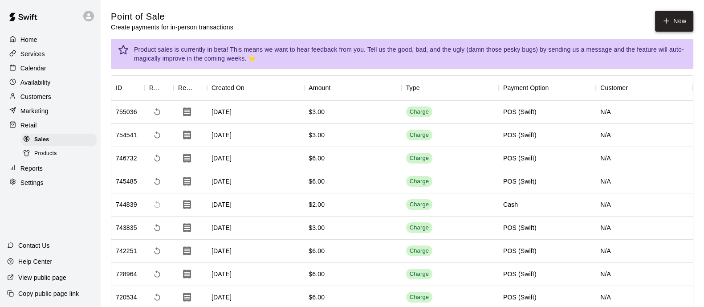
click at [666, 24] on icon "button" at bounding box center [666, 21] width 8 height 8
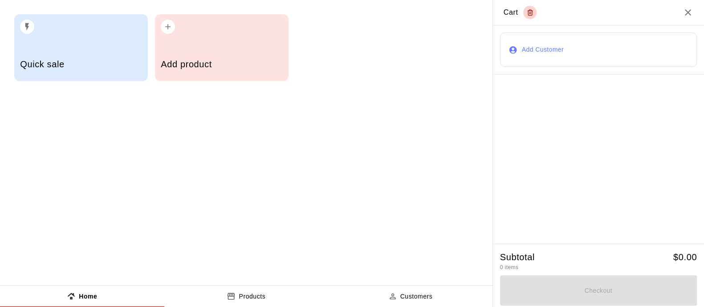
click at [196, 43] on div "Add product" at bounding box center [222, 47] width 134 height 67
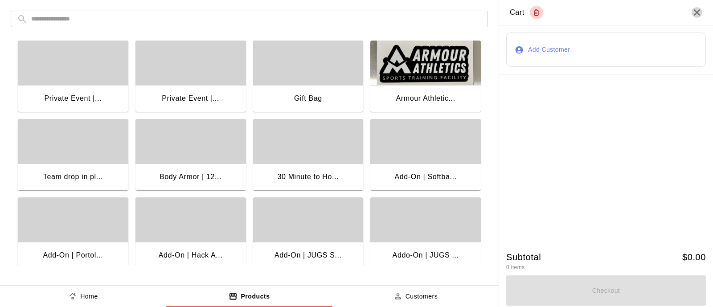
click at [697, 11] on icon "Close" at bounding box center [696, 12] width 11 height 11
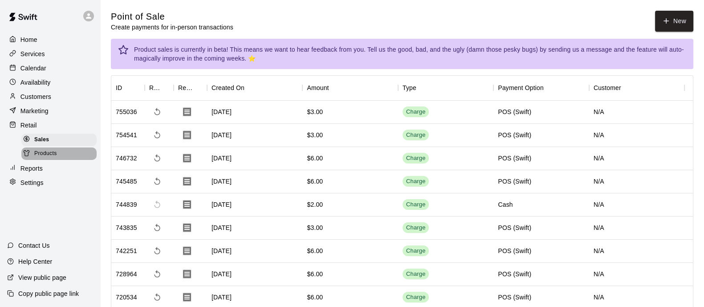
click at [48, 158] on span "Products" at bounding box center [45, 153] width 23 height 9
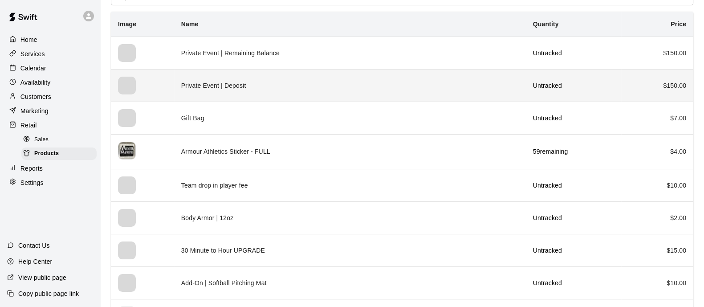
scroll to position [111, 0]
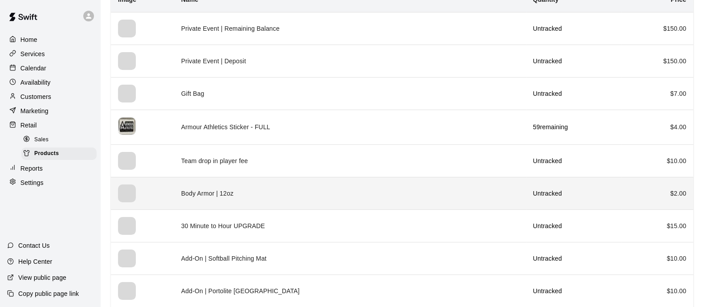
click at [295, 192] on td "Body Armor | 12oz" at bounding box center [350, 193] width 352 height 33
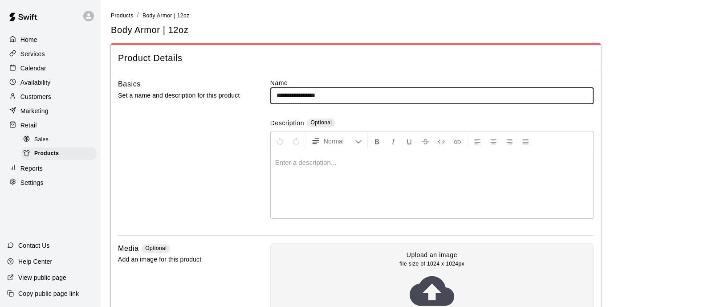
click at [354, 94] on input "**********" at bounding box center [431, 95] width 323 height 16
click at [318, 93] on input "**********" at bounding box center [431, 95] width 323 height 16
type input "**********"
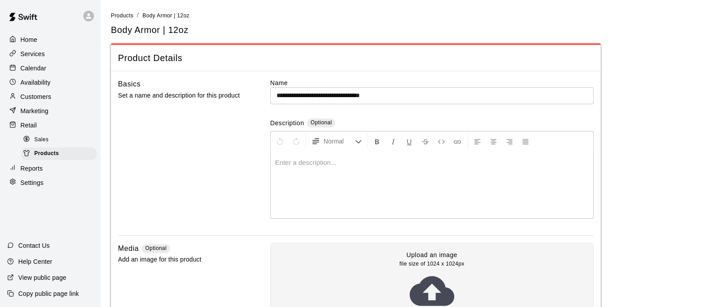
click at [417, 111] on div "**********" at bounding box center [431, 156] width 323 height 157
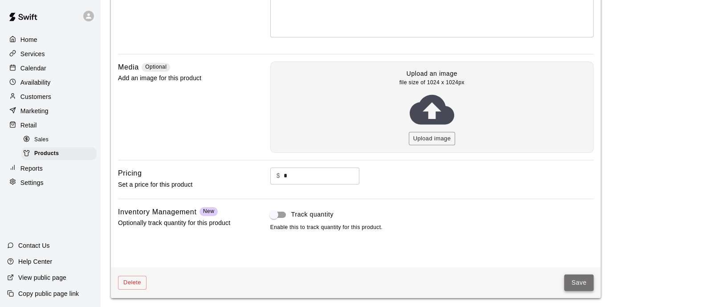
click at [576, 281] on button "Save" at bounding box center [578, 282] width 29 height 16
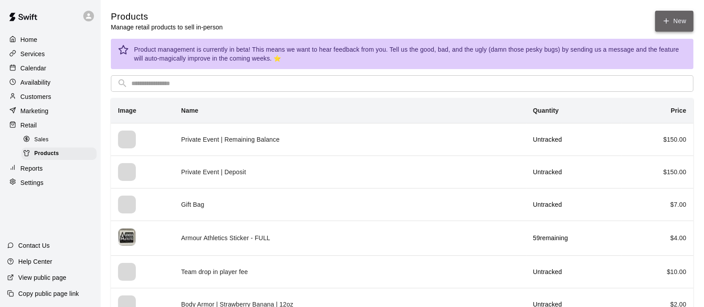
click at [677, 17] on link "New" at bounding box center [674, 21] width 38 height 21
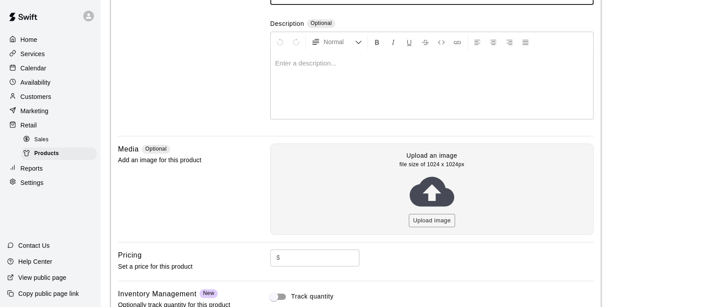
scroll to position [70, 0]
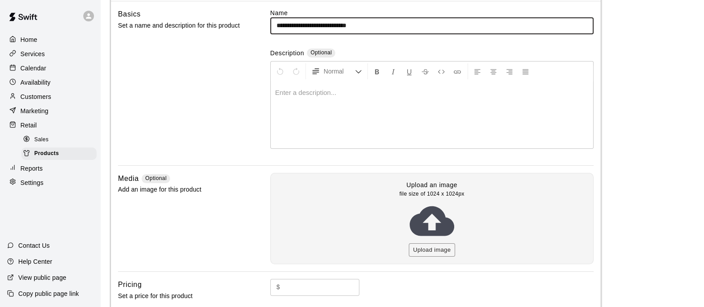
type input "**********"
click at [292, 290] on input "text" at bounding box center [322, 287] width 76 height 16
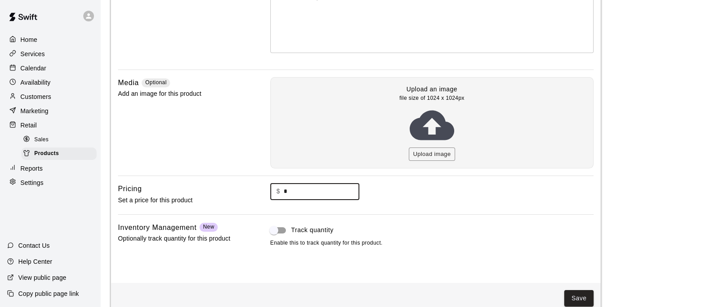
scroll to position [181, 0]
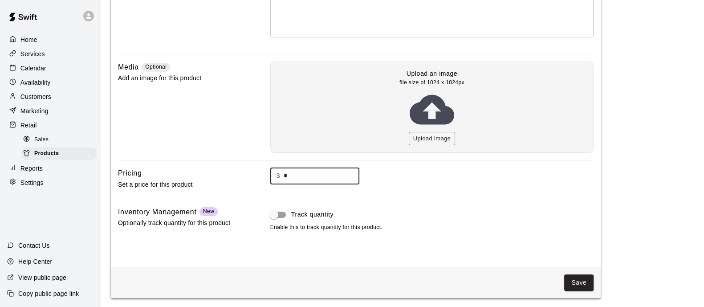
type input "*"
click at [575, 282] on button "Save" at bounding box center [578, 282] width 29 height 16
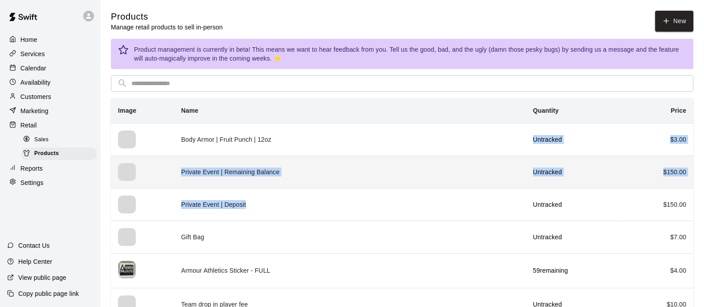
drag, startPoint x: 357, startPoint y: 141, endPoint x: 367, endPoint y: 171, distance: 31.4
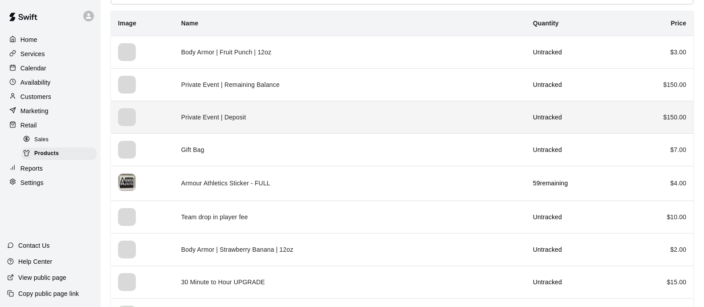
scroll to position [49, 0]
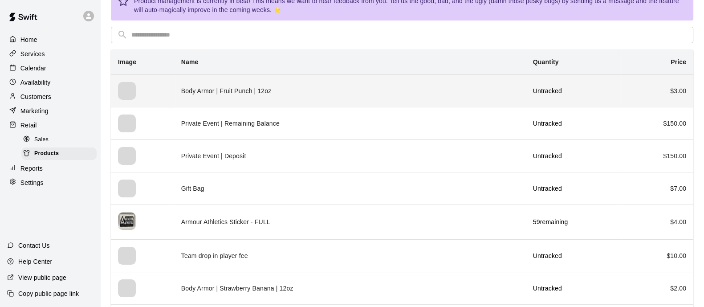
click at [285, 88] on td "Body Armor | Fruit Punch | 12oz" at bounding box center [350, 90] width 352 height 33
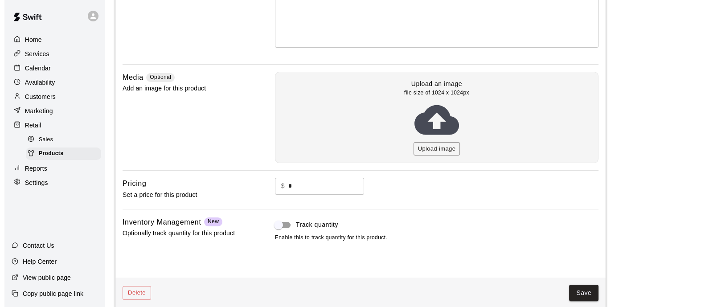
scroll to position [181, 0]
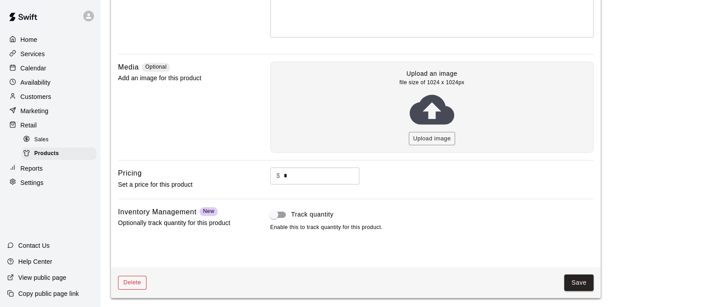
click at [133, 276] on button "Delete" at bounding box center [132, 283] width 29 height 14
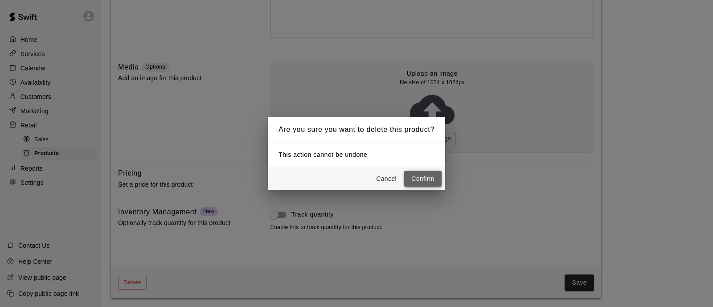
click at [418, 175] on button "Confirm" at bounding box center [422, 179] width 37 height 16
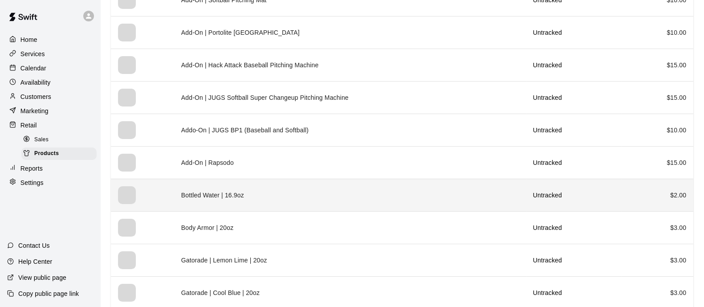
scroll to position [405, 0]
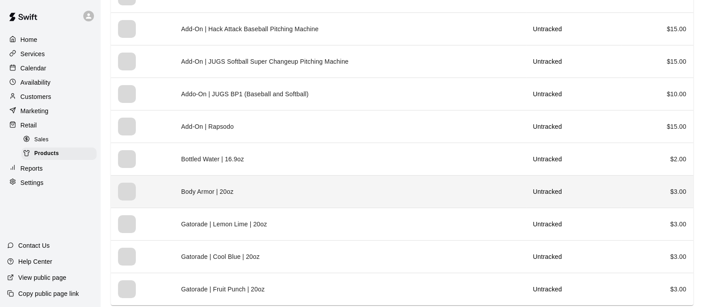
click at [326, 188] on td "Body Armor | 20oz" at bounding box center [350, 191] width 352 height 33
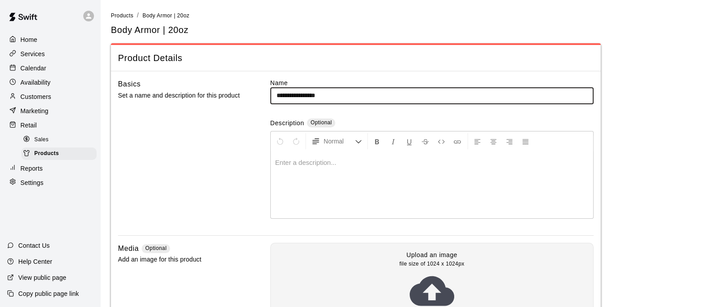
click at [318, 92] on input "**********" at bounding box center [431, 95] width 323 height 16
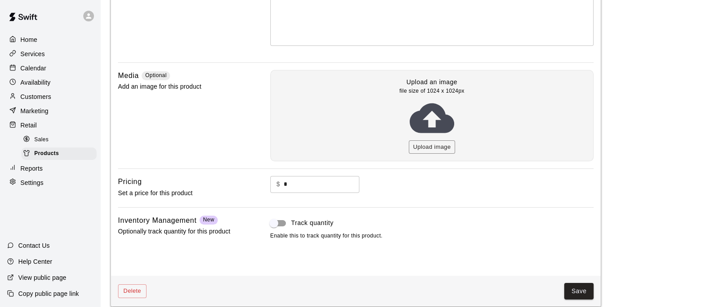
scroll to position [181, 0]
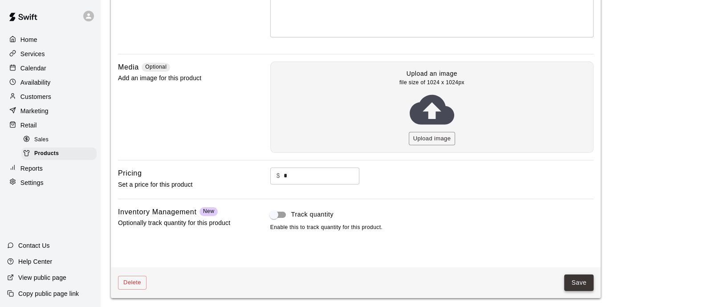
type input "**********"
click at [579, 281] on button "Save" at bounding box center [578, 282] width 29 height 16
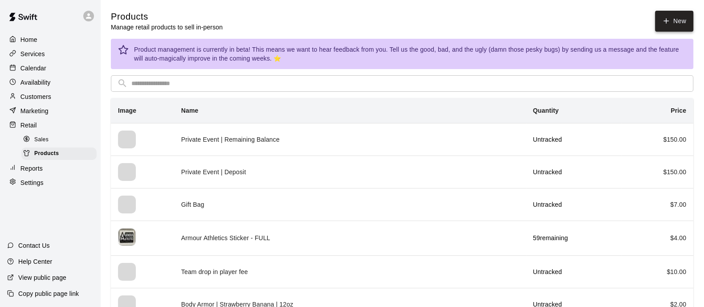
click at [671, 20] on link "New" at bounding box center [674, 21] width 38 height 21
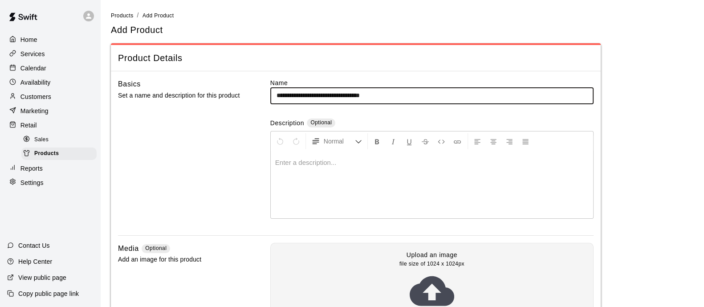
scroll to position [181, 0]
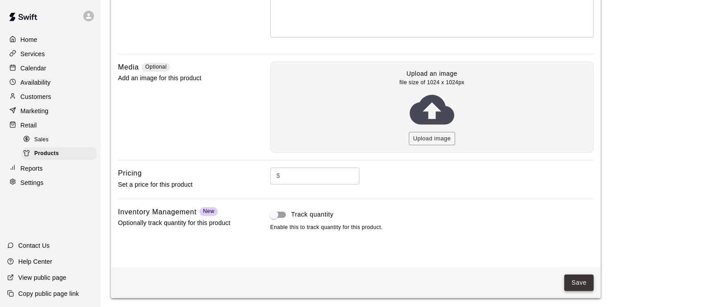
type input "**********"
click at [579, 283] on button "Save" at bounding box center [578, 282] width 29 height 16
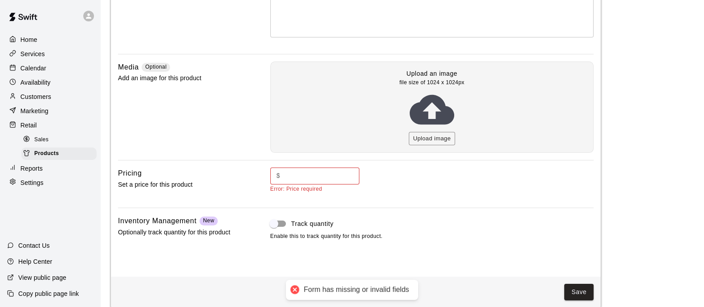
click at [325, 168] on input "text" at bounding box center [322, 175] width 76 height 16
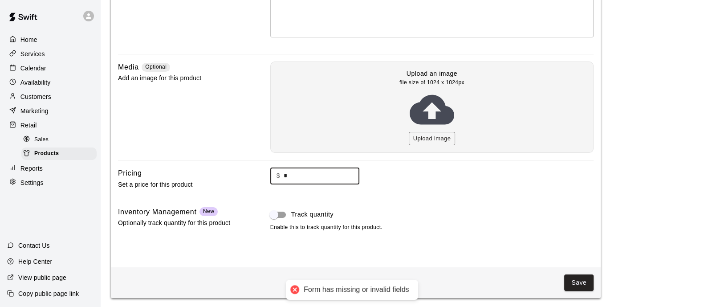
type input "*"
click at [575, 274] on button "Save" at bounding box center [578, 282] width 29 height 16
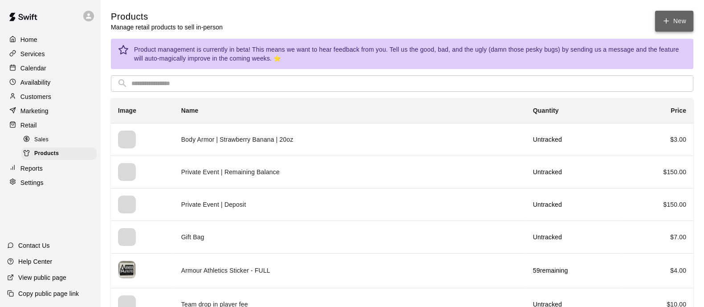
click at [673, 21] on link "New" at bounding box center [674, 21] width 38 height 21
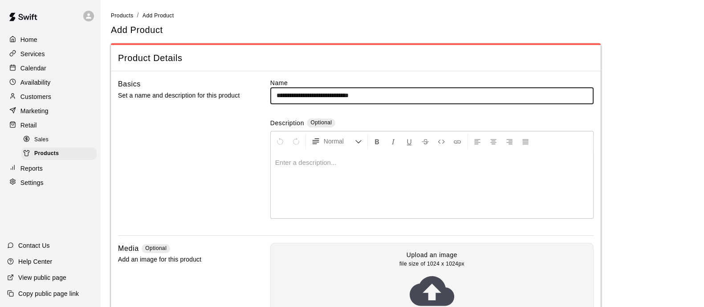
scroll to position [181, 0]
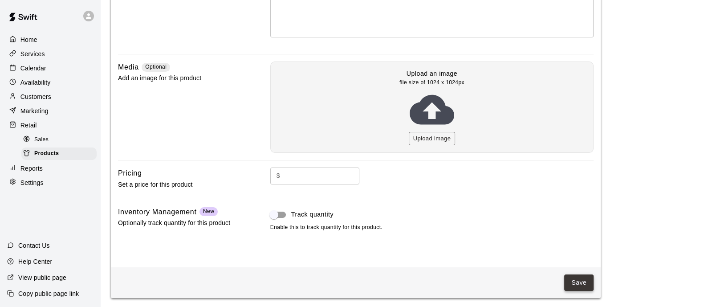
type input "**********"
click at [572, 277] on div "Save" at bounding box center [356, 282] width 490 height 31
drag, startPoint x: 573, startPoint y: 276, endPoint x: 584, endPoint y: 275, distance: 11.2
click at [575, 276] on button "Save" at bounding box center [578, 282] width 29 height 16
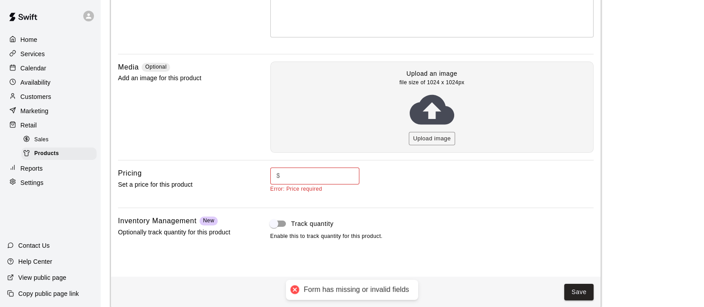
click at [304, 178] on input "text" at bounding box center [322, 175] width 76 height 16
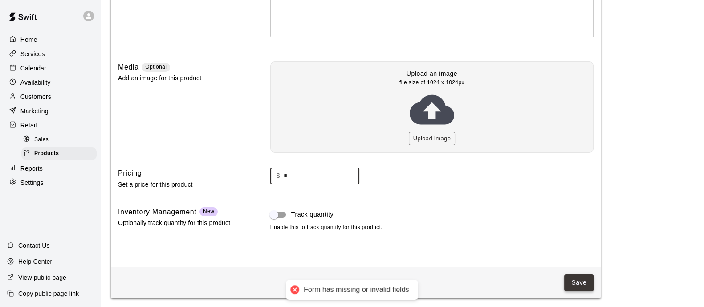
type input "*"
click at [578, 281] on button "Save" at bounding box center [578, 282] width 29 height 16
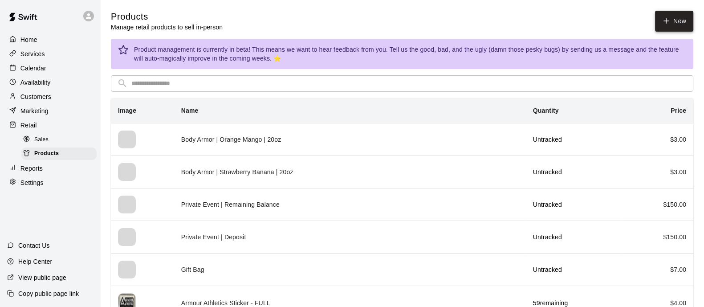
click at [672, 18] on link "New" at bounding box center [674, 21] width 38 height 21
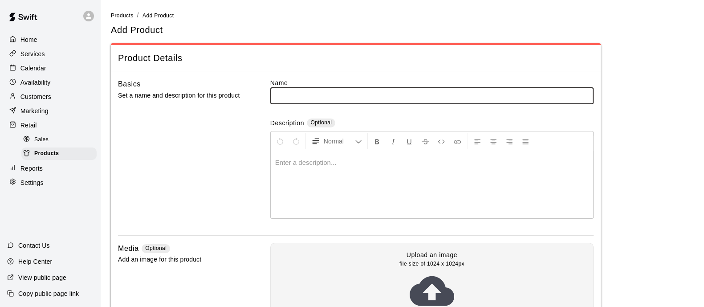
click at [119, 15] on span "Products" at bounding box center [122, 15] width 23 height 6
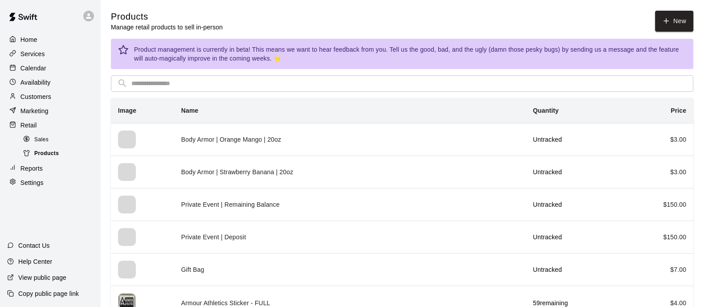
click at [49, 157] on span "Products" at bounding box center [46, 153] width 24 height 9
click at [47, 144] on span "Sales" at bounding box center [41, 139] width 14 height 9
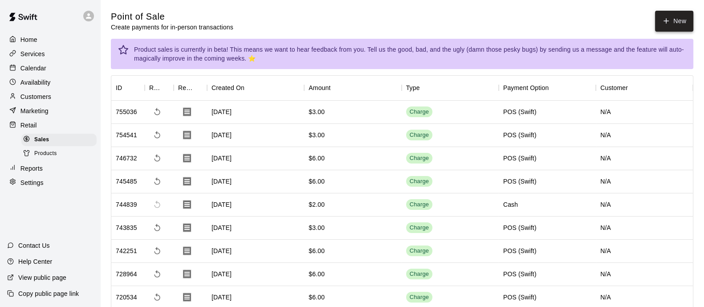
click at [669, 17] on icon "button" at bounding box center [666, 21] width 8 height 8
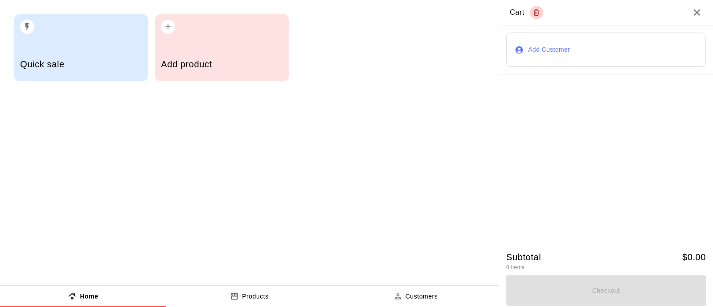
click at [183, 42] on div "Add product" at bounding box center [222, 47] width 134 height 67
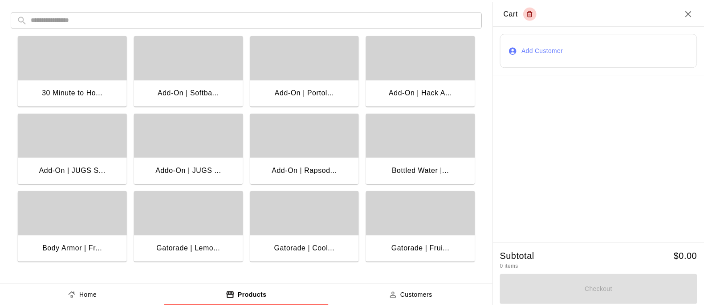
scroll to position [167, 0]
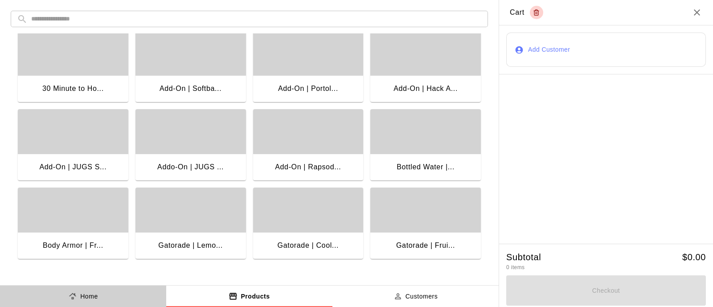
click at [89, 292] on p "Home" at bounding box center [89, 296] width 18 height 9
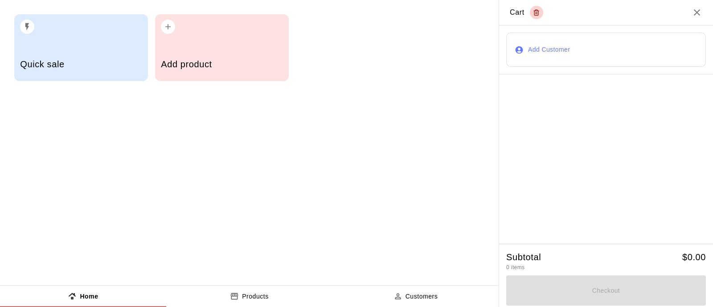
click at [692, 8] on icon "Close" at bounding box center [696, 12] width 11 height 11
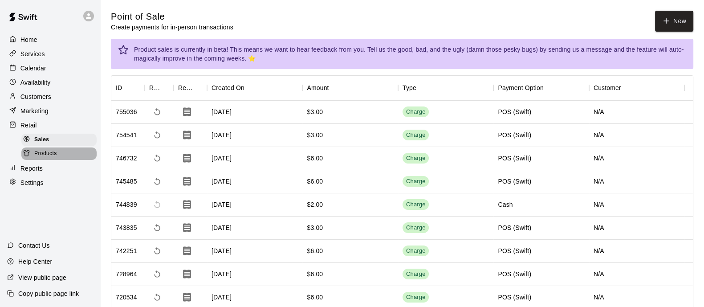
click at [51, 158] on span "Products" at bounding box center [45, 153] width 23 height 9
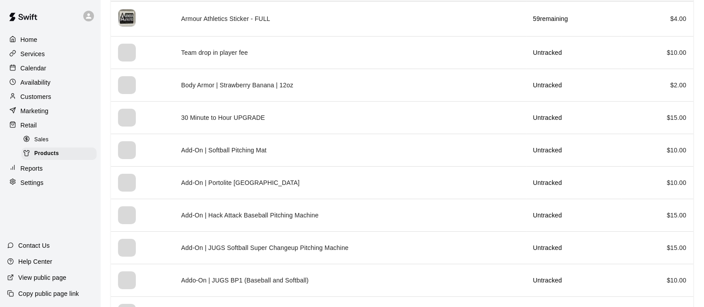
scroll to position [470, 0]
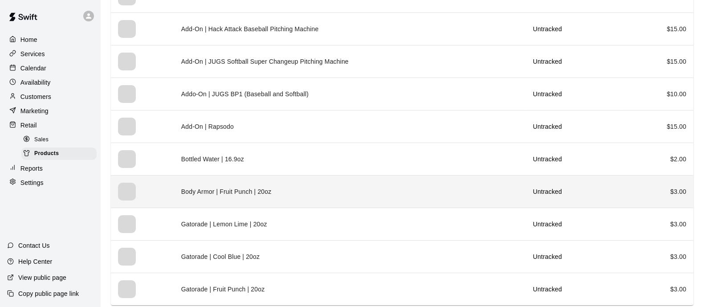
drag, startPoint x: 579, startPoint y: 190, endPoint x: 586, endPoint y: 186, distance: 8.4
click at [587, 187] on p "Untracked" at bounding box center [573, 191] width 81 height 9
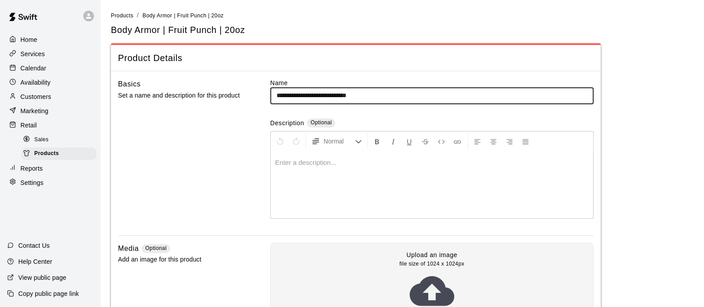
drag, startPoint x: 409, startPoint y: 90, endPoint x: 229, endPoint y: 102, distance: 180.7
click at [229, 102] on div "**********" at bounding box center [356, 156] width 476 height 157
type input "**********"
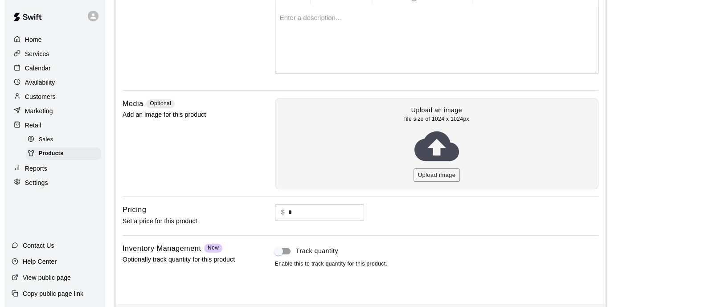
scroll to position [181, 0]
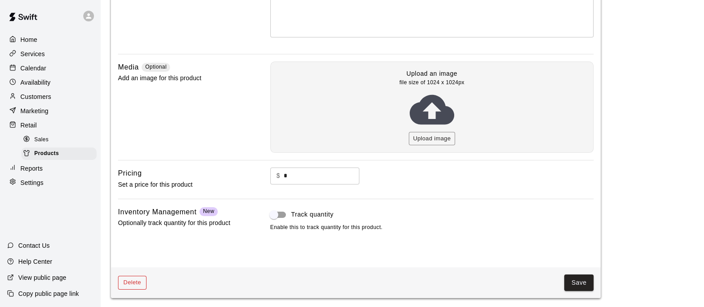
click at [134, 277] on button "Delete" at bounding box center [132, 283] width 29 height 14
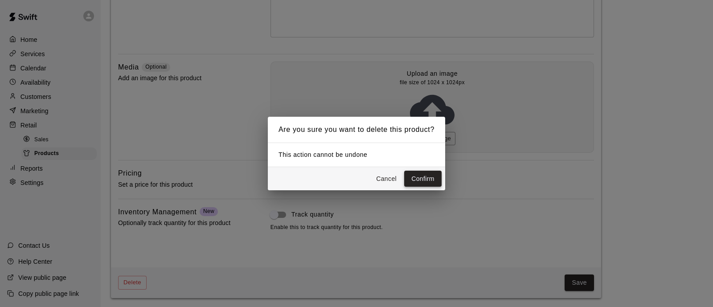
click at [417, 173] on button "Confirm" at bounding box center [422, 179] width 37 height 16
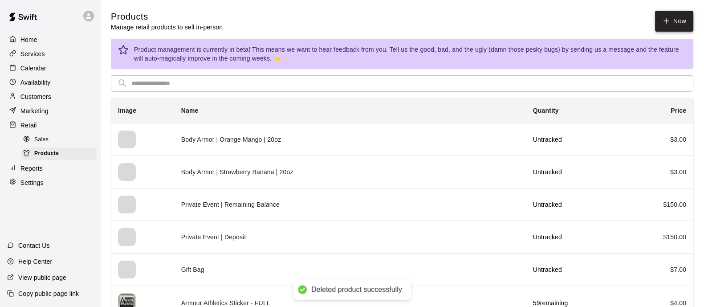
click at [677, 26] on link "New" at bounding box center [674, 21] width 38 height 21
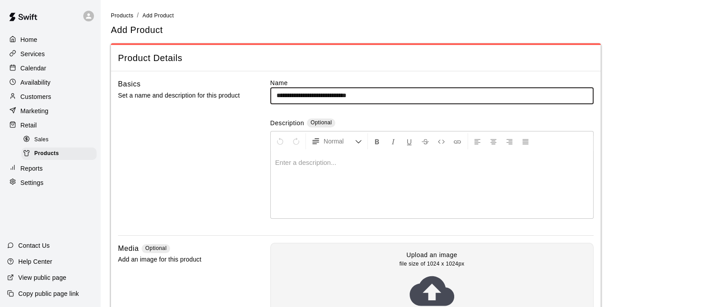
scroll to position [181, 0]
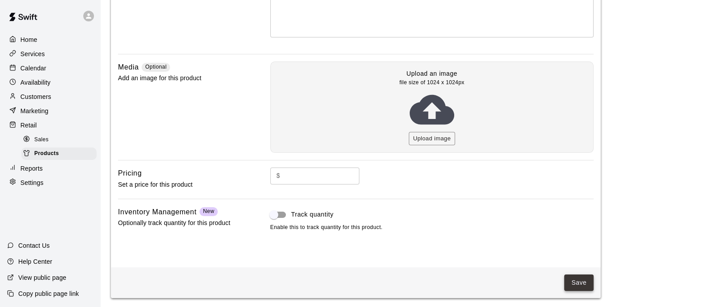
type input "**********"
click at [575, 285] on button "Save" at bounding box center [578, 282] width 29 height 16
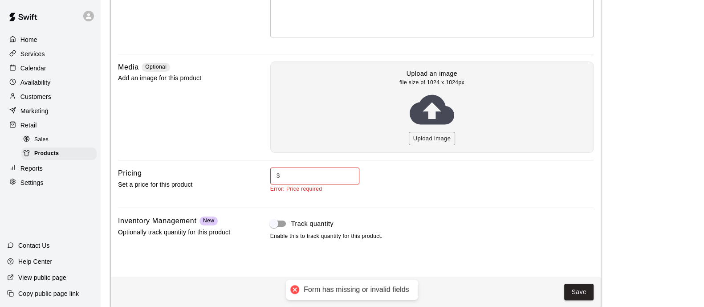
click at [301, 170] on input "text" at bounding box center [322, 175] width 76 height 16
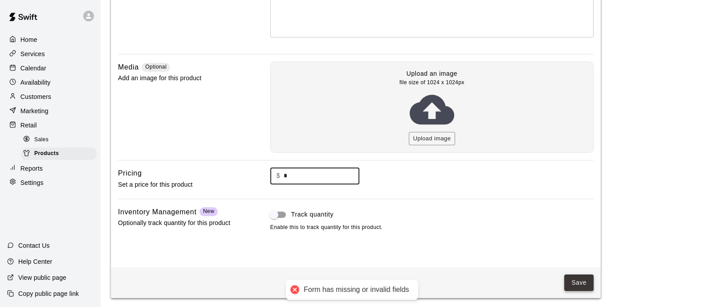
type input "*"
click at [579, 279] on button "Save" at bounding box center [578, 282] width 29 height 16
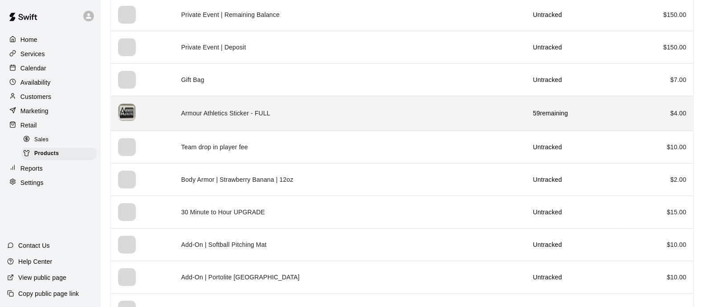
scroll to position [278, 0]
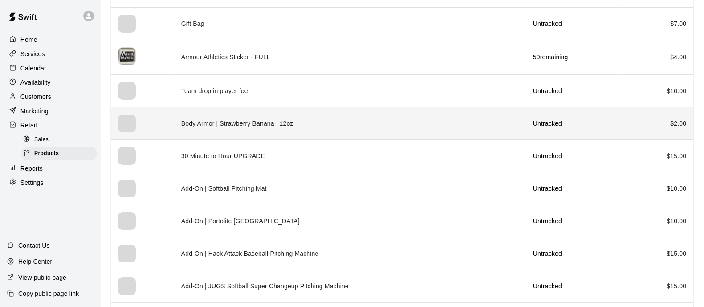
click at [596, 123] on p "Untracked" at bounding box center [573, 123] width 81 height 9
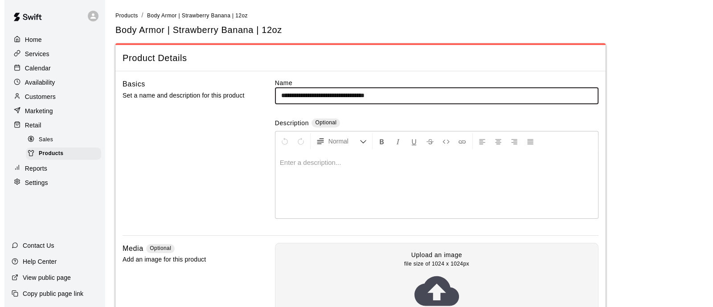
scroll to position [181, 0]
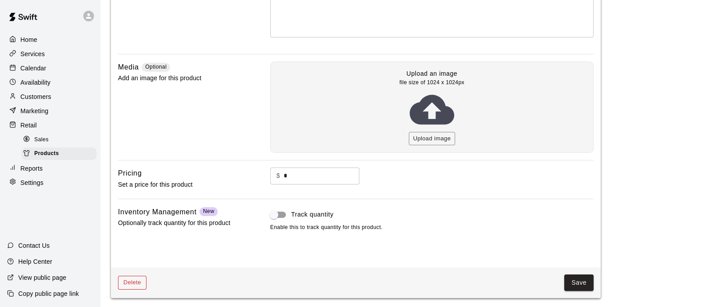
click at [134, 285] on button "Delete" at bounding box center [132, 283] width 29 height 14
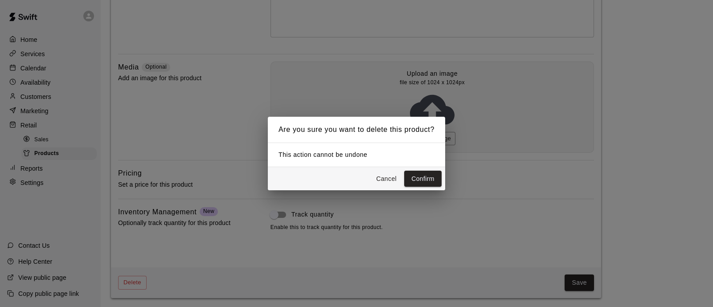
click at [388, 179] on button "Cancel" at bounding box center [386, 179] width 29 height 16
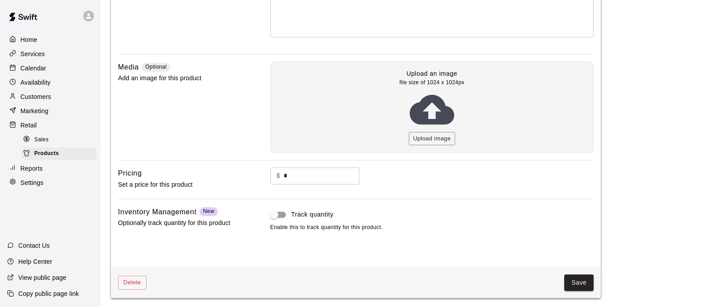
click at [141, 271] on div "Delete Save" at bounding box center [356, 282] width 490 height 31
click at [142, 277] on button "Delete" at bounding box center [132, 283] width 29 height 14
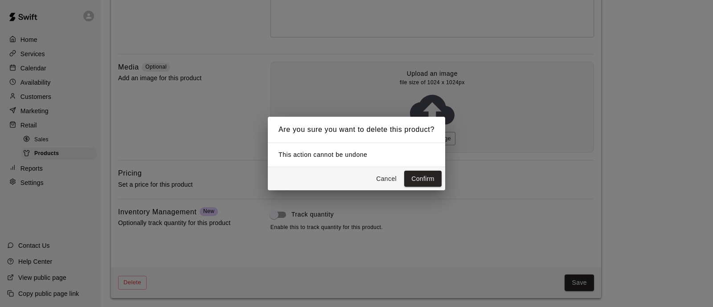
click at [432, 176] on button "Confirm" at bounding box center [422, 179] width 37 height 16
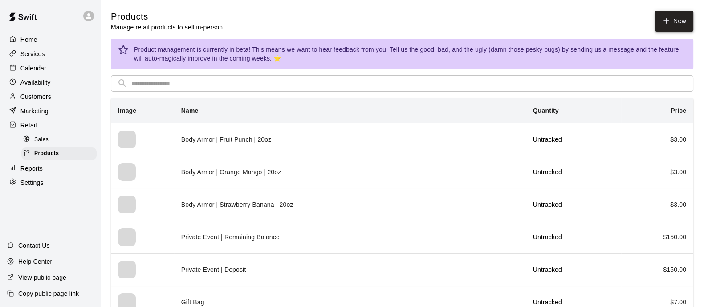
click at [662, 20] on icon at bounding box center [666, 21] width 8 height 8
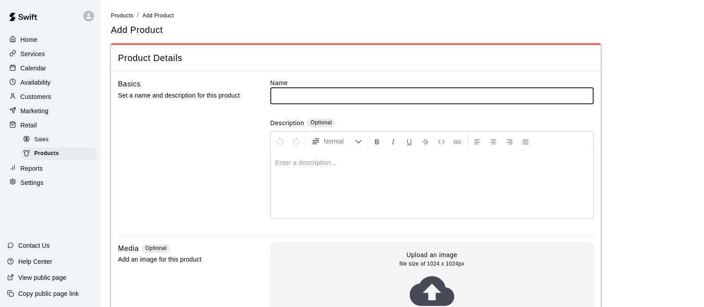
click at [114, 25] on h5 "Add Product" at bounding box center [137, 30] width 52 height 12
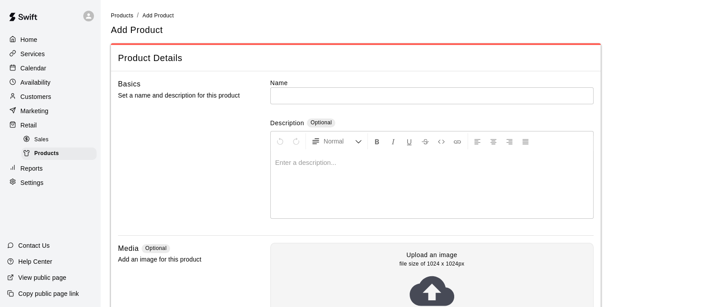
click at [118, 20] on li "Products" at bounding box center [122, 16] width 23 height 10
click at [127, 15] on span "Products" at bounding box center [122, 15] width 23 height 6
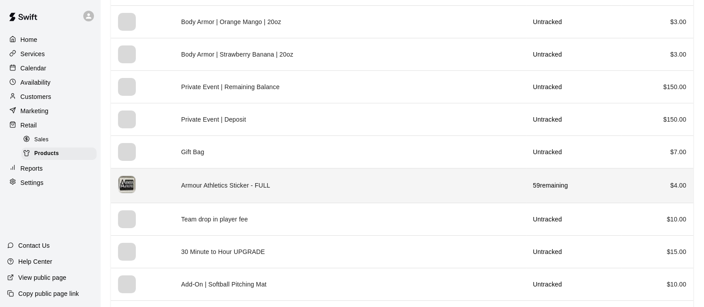
scroll to position [167, 0]
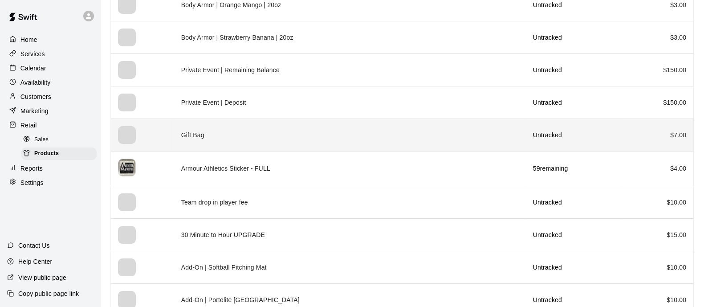
click at [315, 133] on td "Gift Bag" at bounding box center [350, 134] width 352 height 33
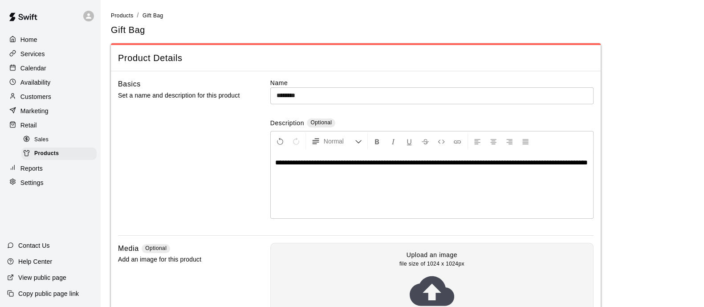
click at [276, 90] on input "********" at bounding box center [431, 95] width 323 height 16
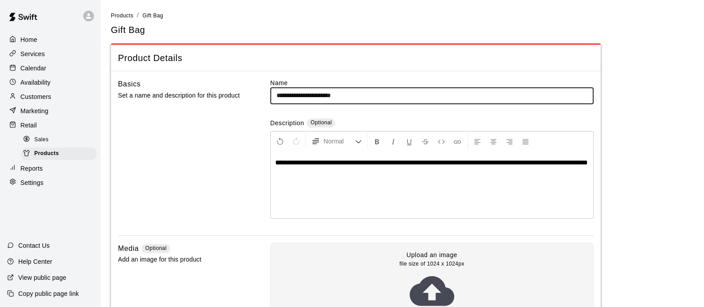
scroll to position [181, 0]
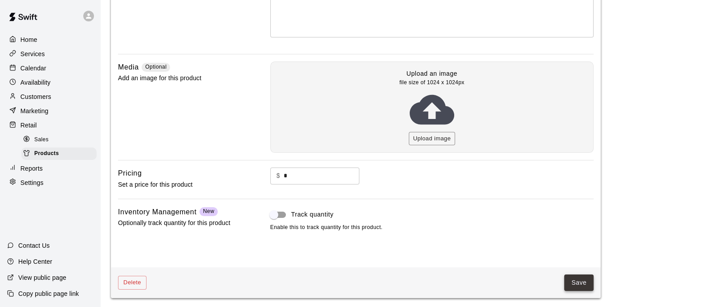
type input "**********"
click at [575, 280] on button "Save" at bounding box center [578, 282] width 29 height 16
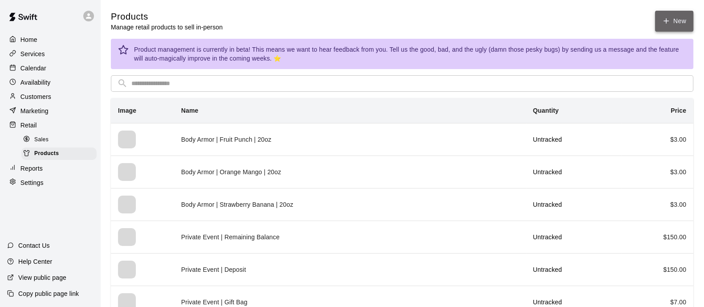
click at [668, 16] on link "New" at bounding box center [674, 21] width 38 height 21
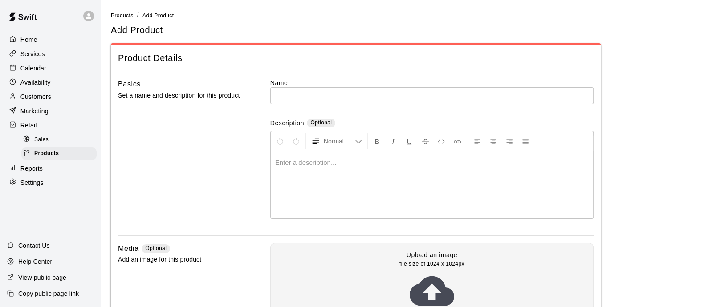
click at [115, 13] on span "Products" at bounding box center [122, 15] width 23 height 6
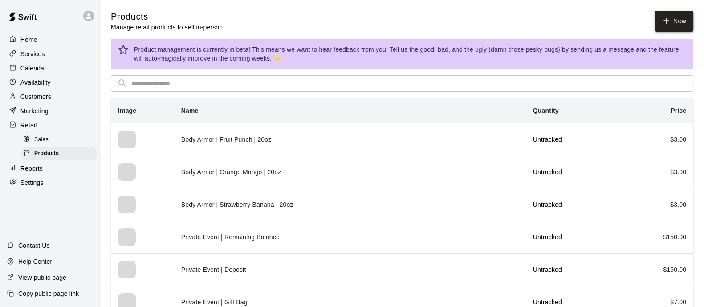
click at [684, 27] on link "New" at bounding box center [674, 21] width 38 height 21
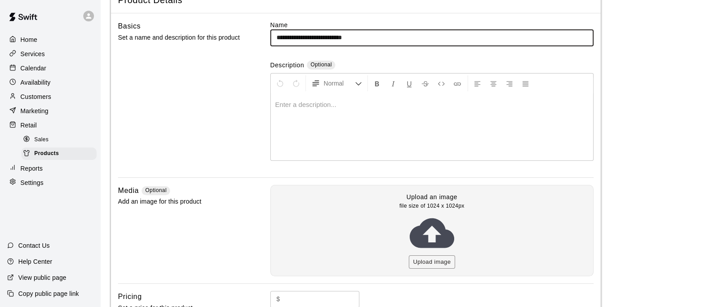
scroll to position [111, 0]
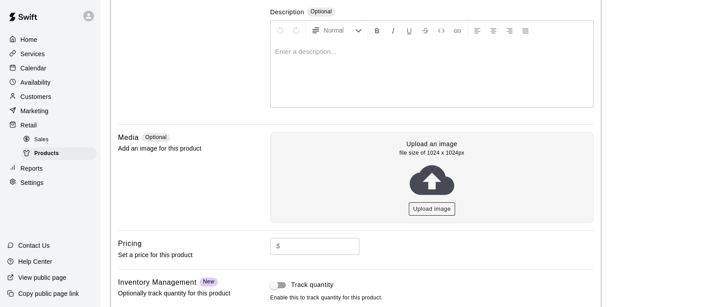
type input "**********"
click at [439, 204] on button "Upload image" at bounding box center [432, 209] width 47 height 14
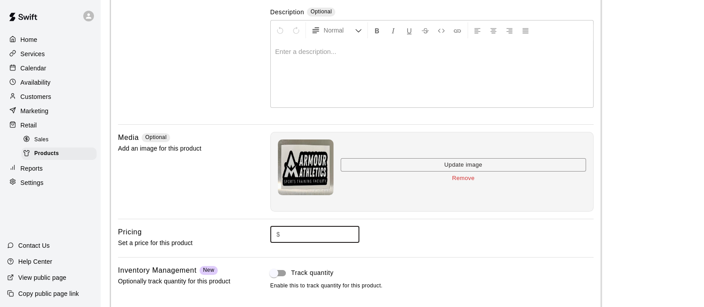
click at [299, 231] on input "text" at bounding box center [322, 234] width 76 height 16
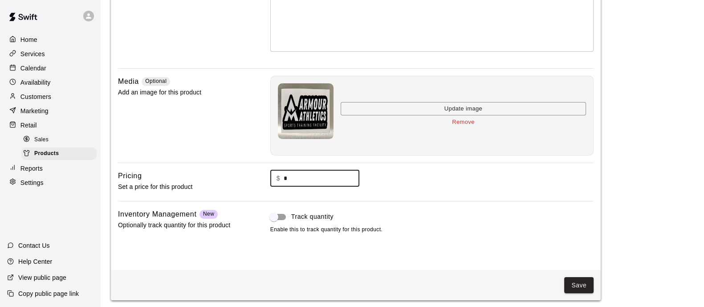
scroll to position [170, 0]
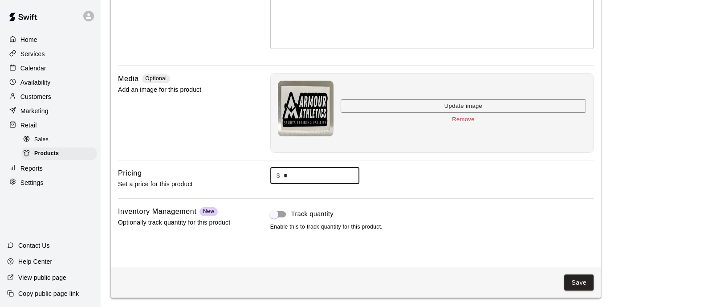
type input "*"
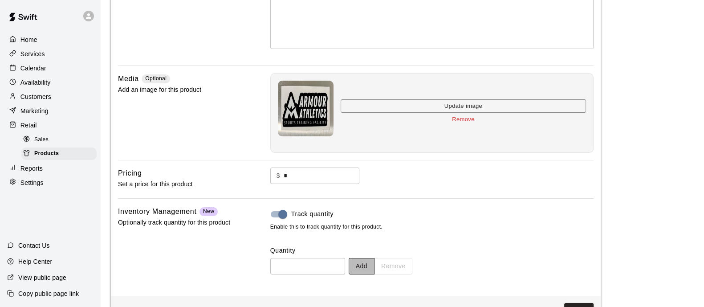
click at [370, 263] on button "Add" at bounding box center [362, 266] width 26 height 16
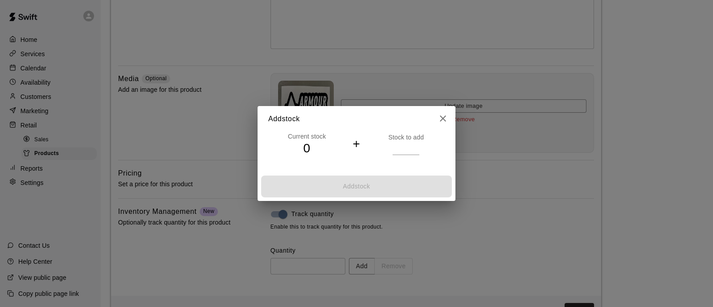
click at [410, 135] on p "Stock to add" at bounding box center [405, 137] width 77 height 9
click at [406, 149] on input "number" at bounding box center [405, 148] width 27 height 13
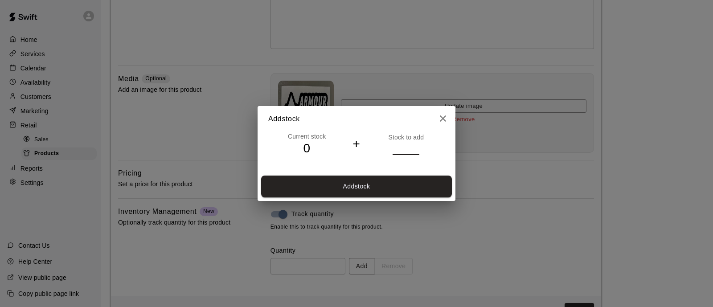
type input "**"
click at [373, 189] on button "Add stock" at bounding box center [356, 186] width 191 height 22
type input "**"
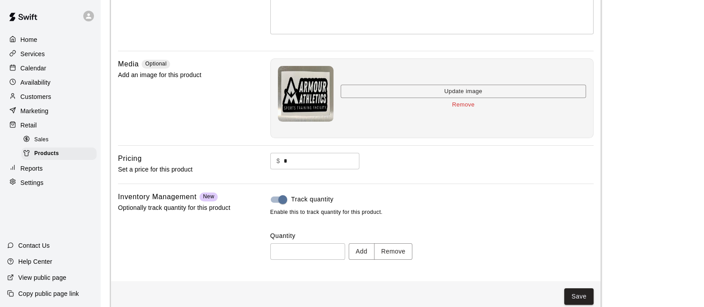
scroll to position [198, 0]
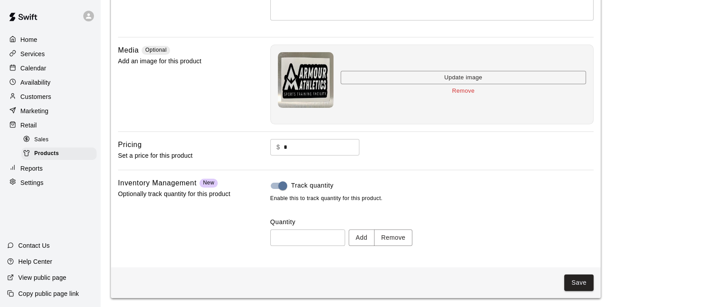
click at [581, 278] on button "Save" at bounding box center [578, 282] width 29 height 16
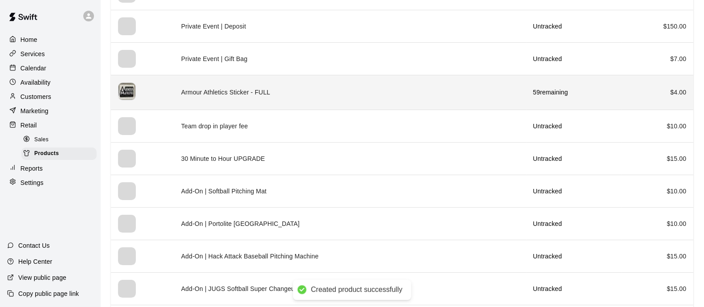
scroll to position [278, 0]
click at [320, 94] on td "Armour Athletics Sticker - FULL" at bounding box center [350, 91] width 352 height 35
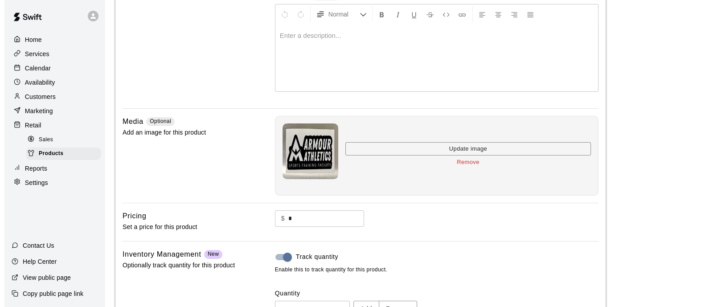
scroll to position [198, 0]
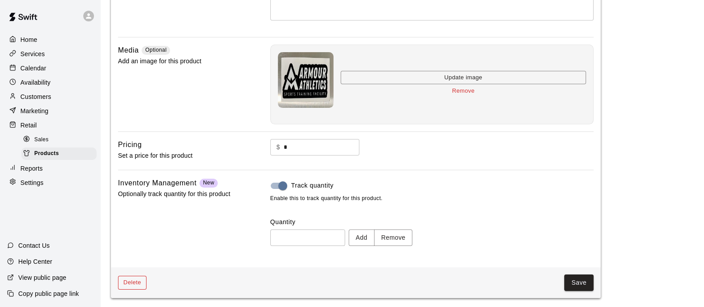
click at [129, 278] on button "Delete" at bounding box center [132, 283] width 29 height 14
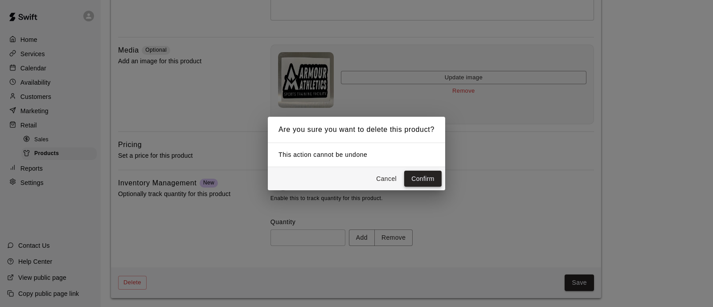
click at [414, 184] on button "Confirm" at bounding box center [422, 179] width 37 height 16
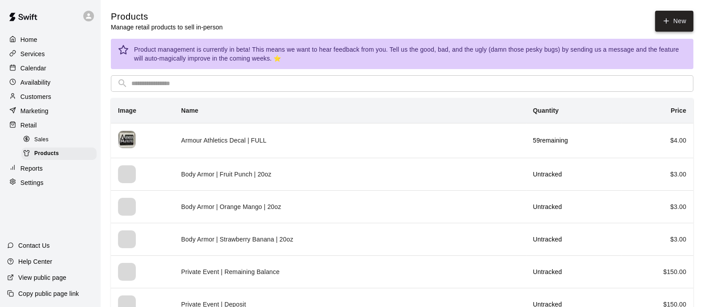
click at [682, 18] on link "New" at bounding box center [674, 21] width 38 height 21
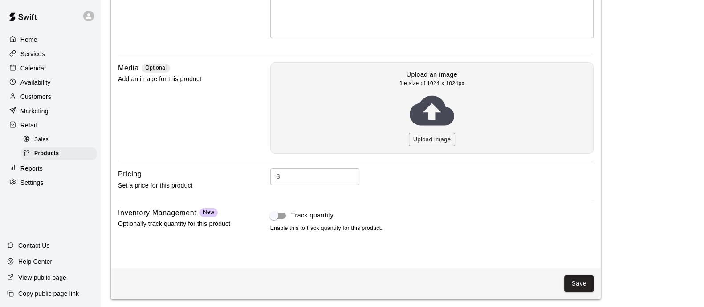
scroll to position [181, 0]
type input "**********"
click at [322, 171] on input "text" at bounding box center [322, 175] width 76 height 16
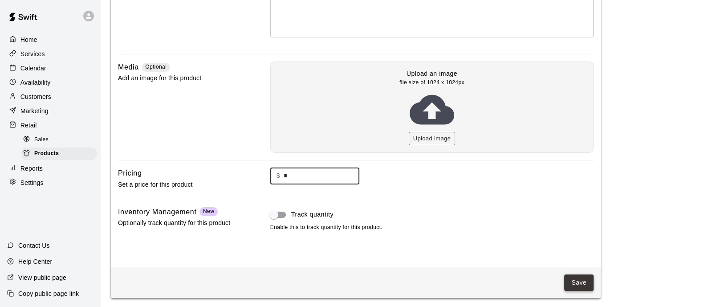
type input "*"
click at [578, 279] on button "Save" at bounding box center [578, 282] width 29 height 16
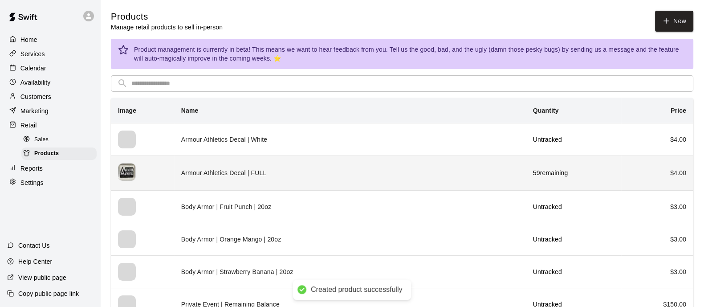
click at [371, 171] on td "Armour Athletics Decal | FULL" at bounding box center [350, 172] width 352 height 35
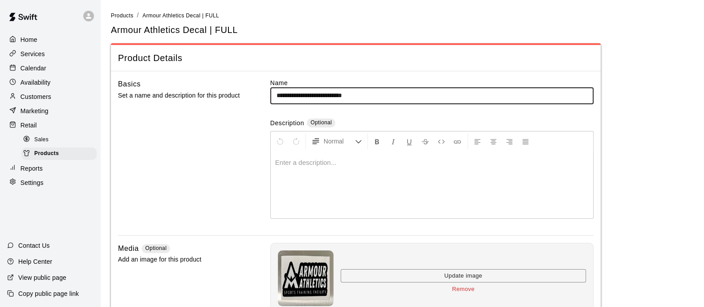
click at [367, 93] on input "**********" at bounding box center [431, 95] width 323 height 16
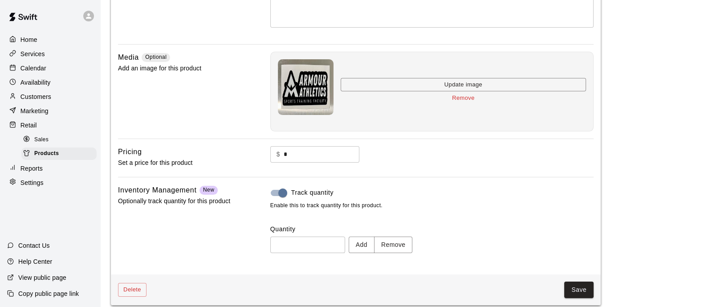
scroll to position [198, 0]
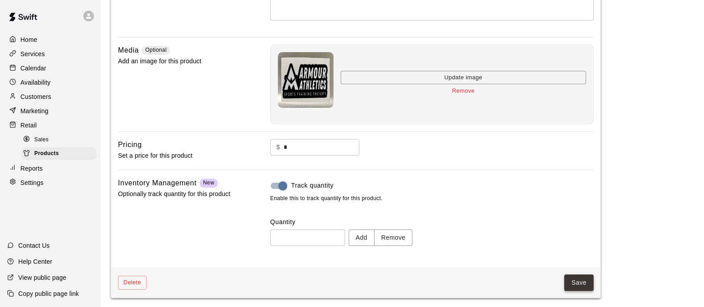
type input "**********"
click at [580, 280] on button "Save" at bounding box center [578, 282] width 29 height 16
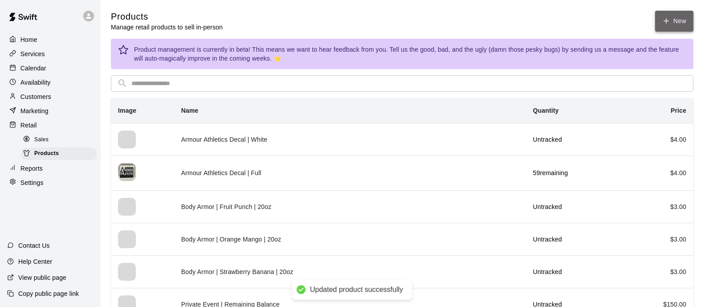
click at [664, 26] on link "New" at bounding box center [674, 21] width 38 height 21
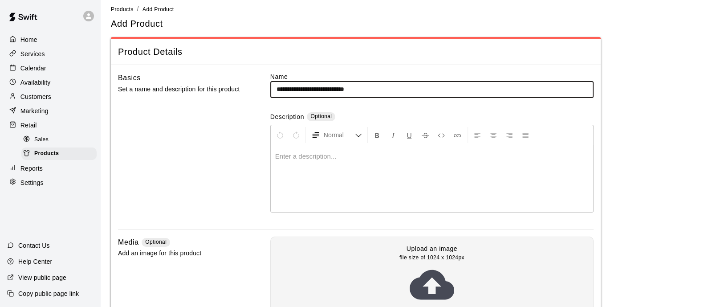
scroll to position [181, 0]
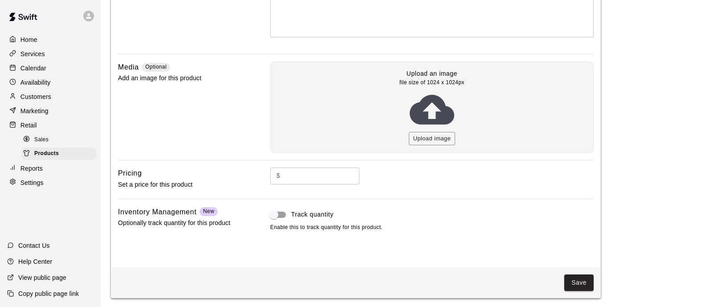
type input "**********"
click at [591, 273] on div "Save" at bounding box center [356, 282] width 490 height 31
click at [580, 279] on button "Save" at bounding box center [578, 282] width 29 height 16
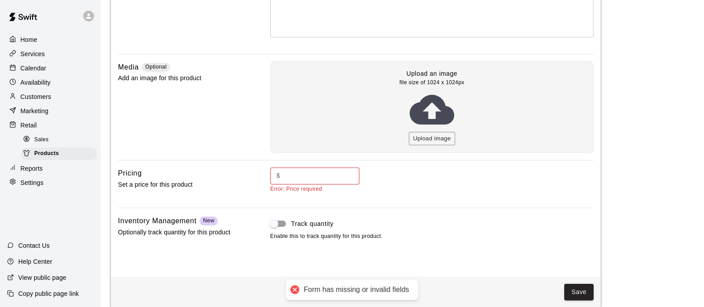
click at [309, 178] on input "text" at bounding box center [322, 175] width 76 height 16
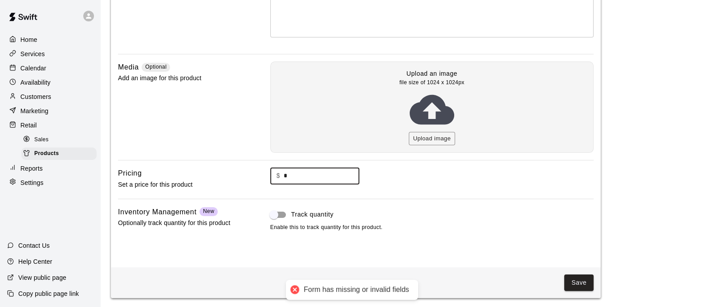
type input "*"
click at [612, 287] on main "**********" at bounding box center [402, 63] width 583 height 469
click at [574, 280] on button "Save" at bounding box center [578, 282] width 29 height 16
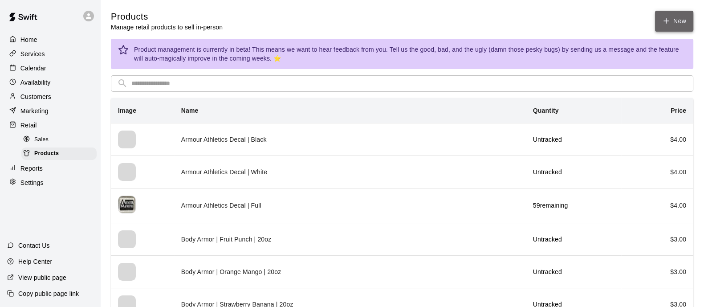
click at [676, 21] on link "New" at bounding box center [674, 21] width 38 height 21
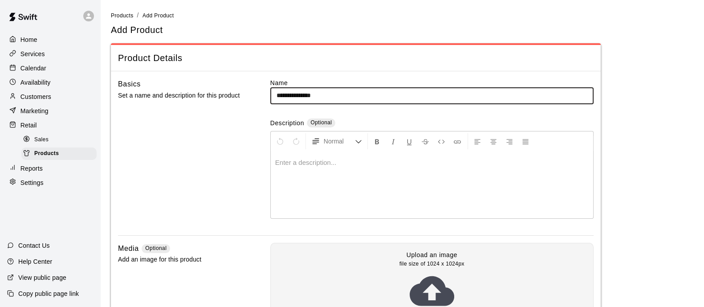
type input "**********"
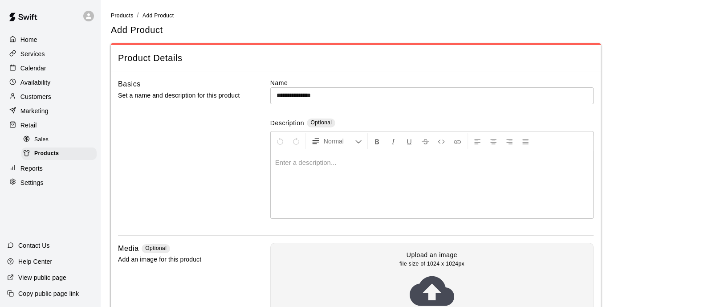
click at [365, 97] on input "**********" at bounding box center [431, 95] width 323 height 16
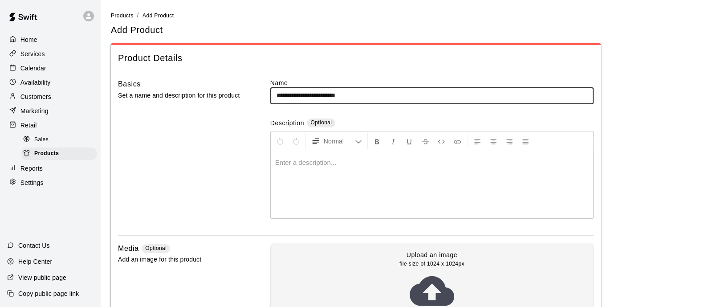
scroll to position [181, 0]
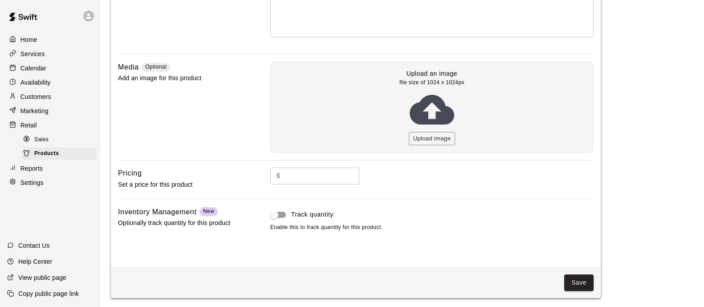
type input "**********"
drag, startPoint x: 314, startPoint y: 164, endPoint x: 316, endPoint y: 168, distance: 4.8
click at [314, 165] on div "**********" at bounding box center [356, 78] width 490 height 377
click at [305, 172] on input "text" at bounding box center [322, 175] width 76 height 16
type input "**"
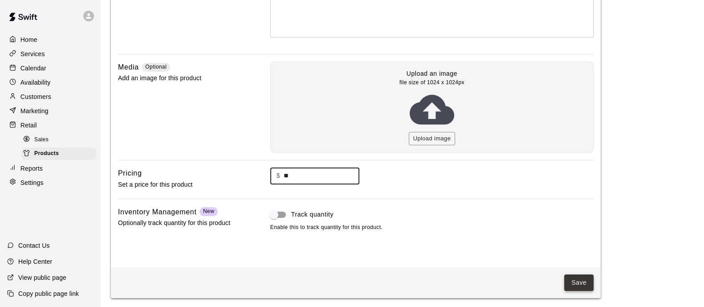
click at [571, 274] on div "Save" at bounding box center [356, 282] width 490 height 31
click at [579, 281] on button "Save" at bounding box center [578, 282] width 29 height 16
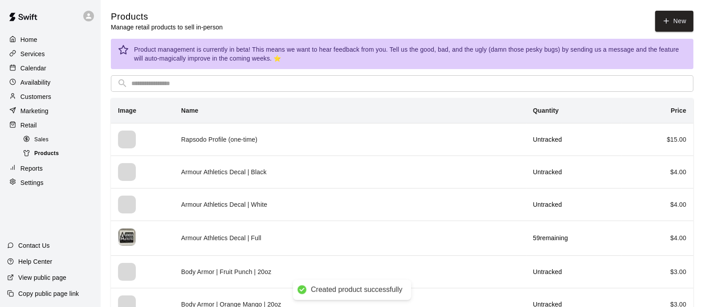
click at [51, 158] on span "Products" at bounding box center [46, 153] width 24 height 9
